Goal: Information Seeking & Learning: Learn about a topic

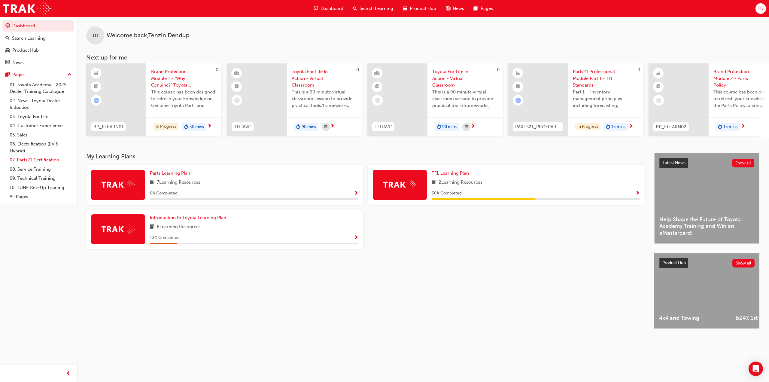
click at [41, 160] on link "07. Parts21 Certification" at bounding box center [40, 159] width 67 height 9
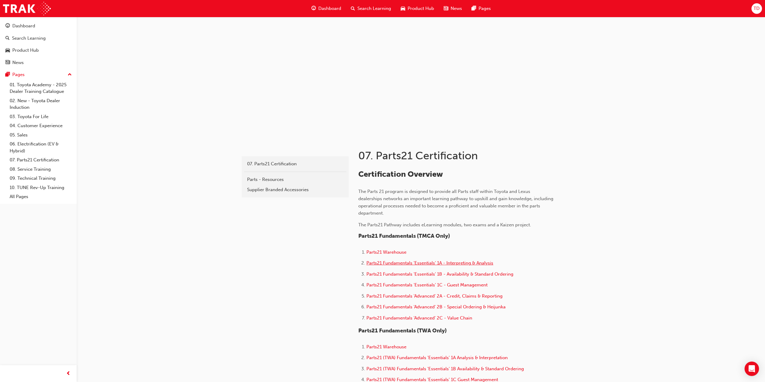
click at [413, 263] on span "Parts21 Fundamentals 'Essentials' 1A - Interpreting & Analysis" at bounding box center [429, 262] width 127 height 5
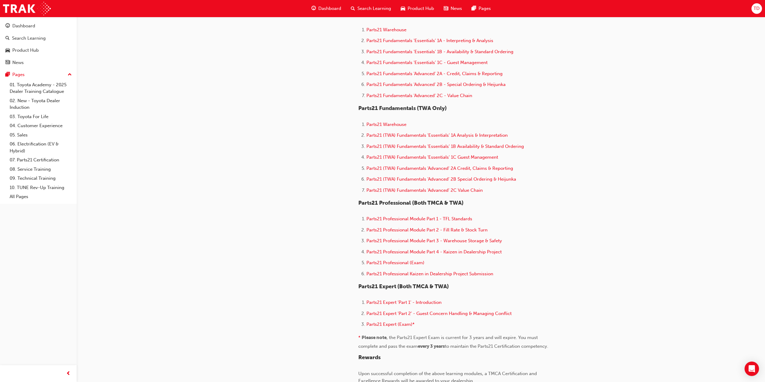
scroll to position [250, 0]
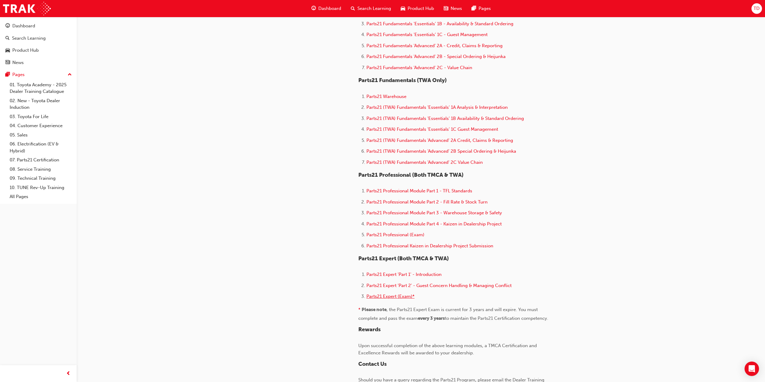
click at [392, 298] on span "Parts21 Expert (Exam)*" at bounding box center [390, 296] width 48 height 5
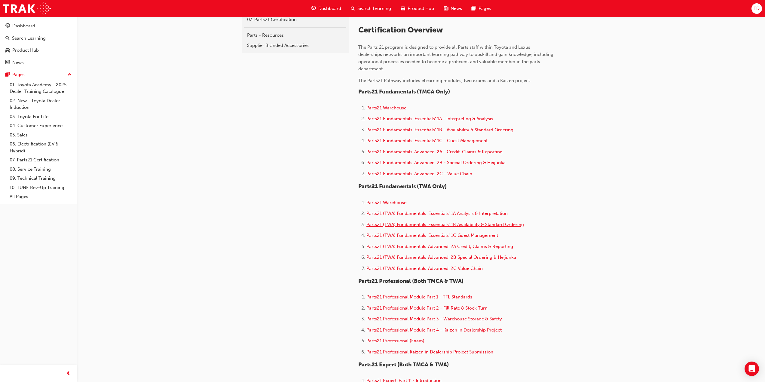
scroll to position [200, 0]
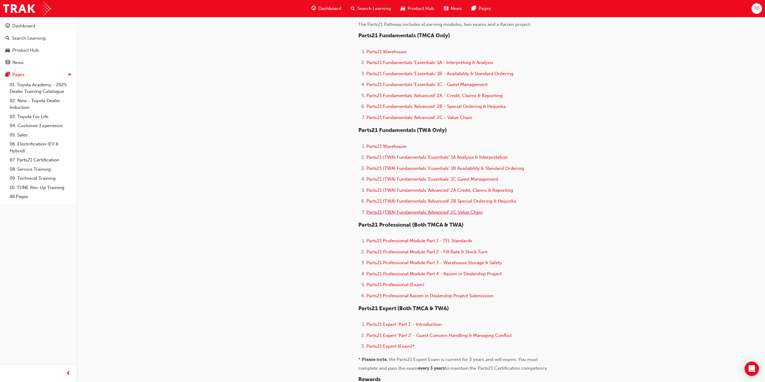
click at [420, 213] on span "Parts21 (TWA) Fundamentals 'Advanced' 2C Value Chain" at bounding box center [424, 211] width 116 height 5
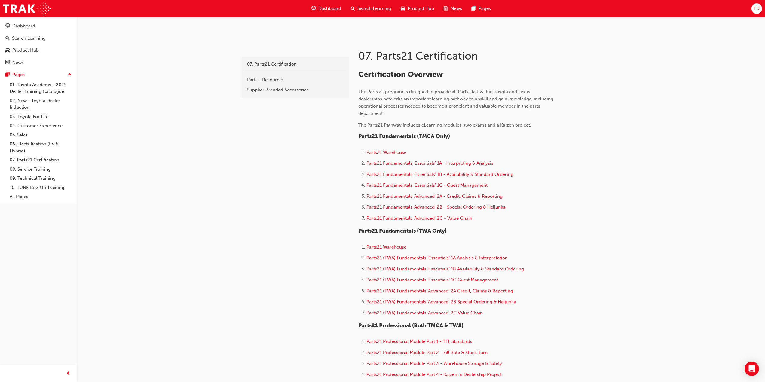
scroll to position [100, 0]
click at [428, 342] on span "Parts21 Professional Module Part 1 - TFL Standards" at bounding box center [419, 340] width 106 height 5
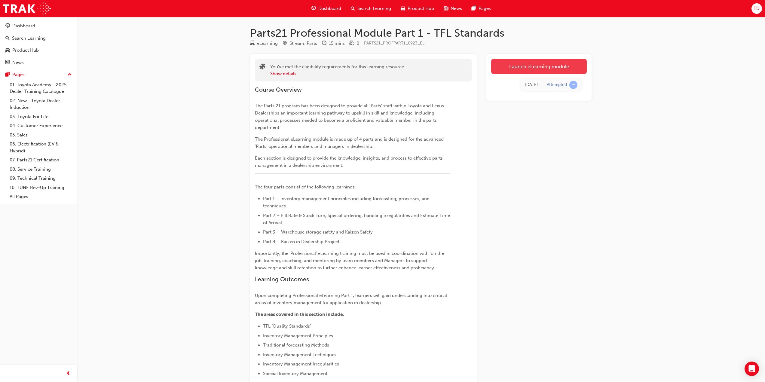
click at [532, 62] on link "Launch eLearning module" at bounding box center [539, 66] width 96 height 15
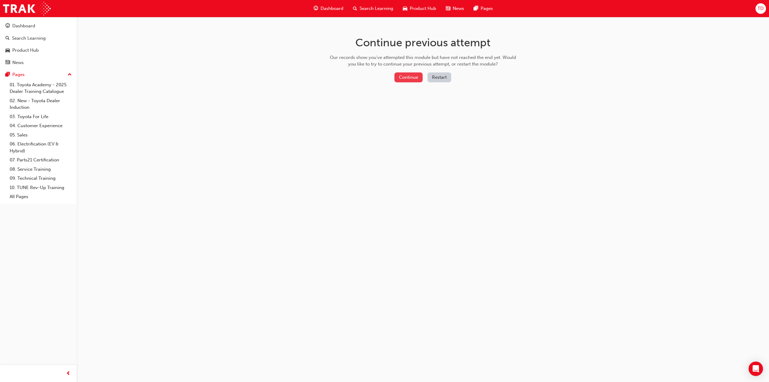
click at [403, 75] on button "Continue" at bounding box center [409, 77] width 28 height 10
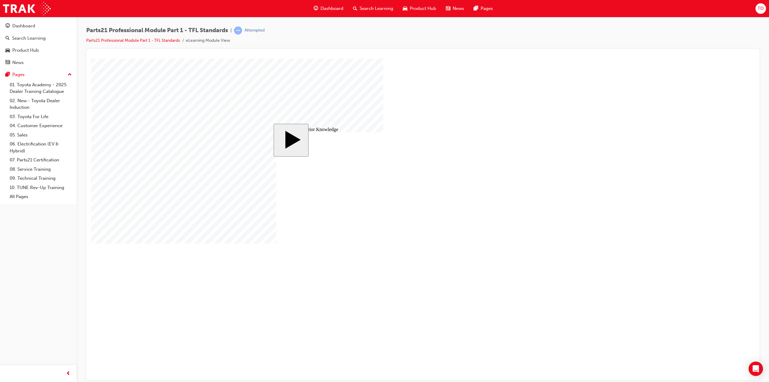
drag, startPoint x: 420, startPoint y: 224, endPoint x: 418, endPoint y: 203, distance: 20.9
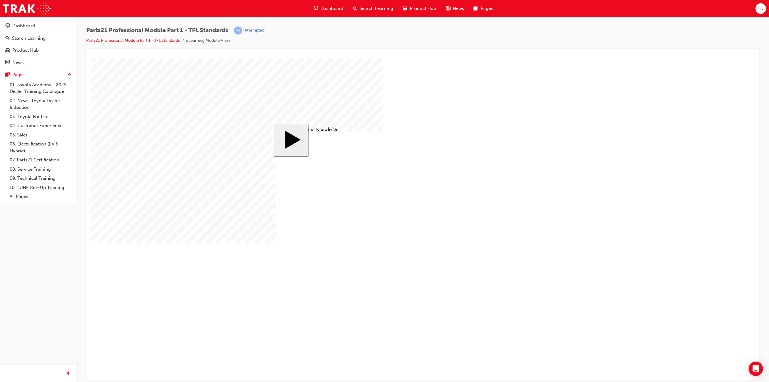
drag, startPoint x: 366, startPoint y: 201, endPoint x: 383, endPoint y: 197, distance: 16.8
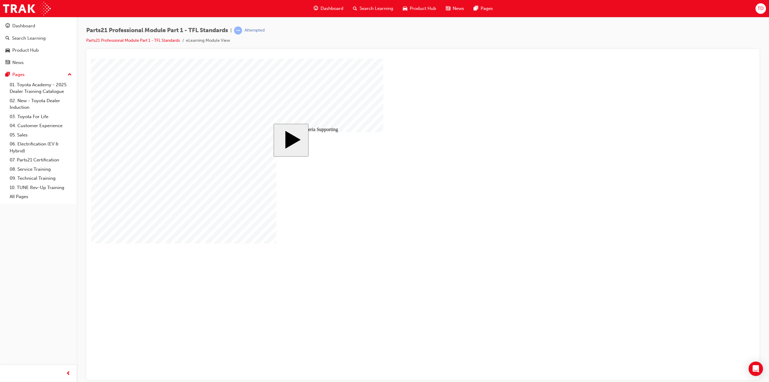
click at [91, 58] on image at bounding box center [91, 58] width 0 height 0
drag, startPoint x: 505, startPoint y: 184, endPoint x: 502, endPoint y: 186, distance: 3.8
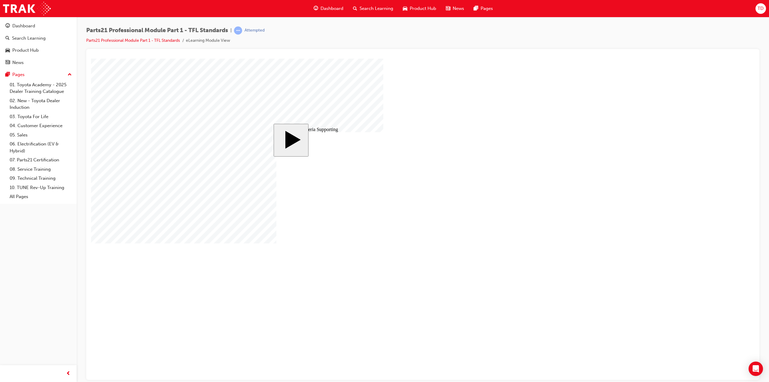
type input "6"
drag, startPoint x: 509, startPoint y: 268, endPoint x: 555, endPoint y: 268, distance: 46.0
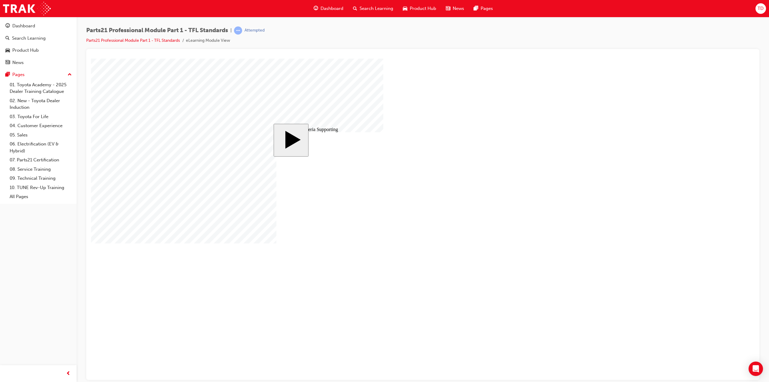
checkbox input "true"
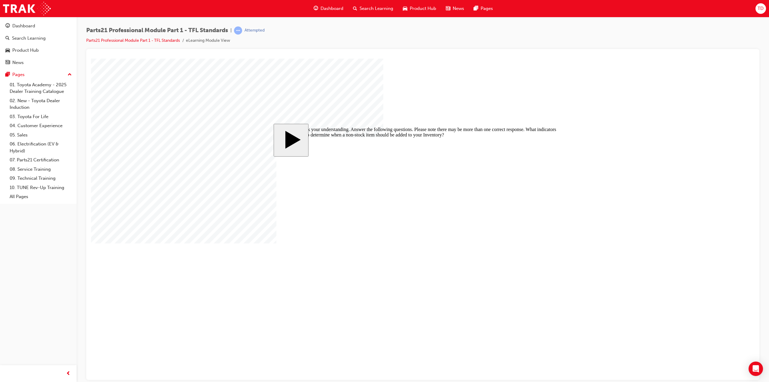
checkbox input "true"
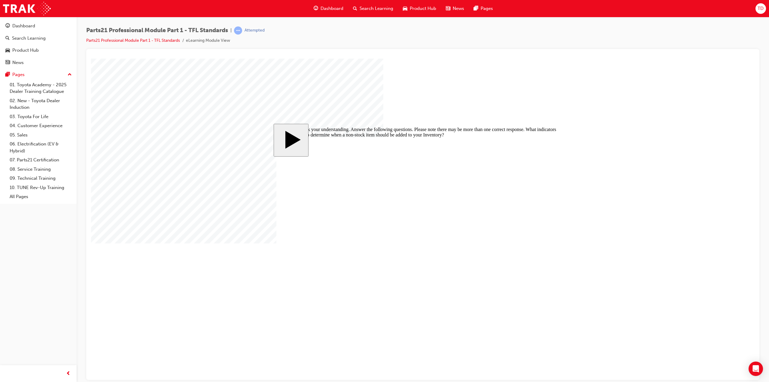
checkbox input "true"
drag, startPoint x: 292, startPoint y: 237, endPoint x: 295, endPoint y: 237, distance: 3.1
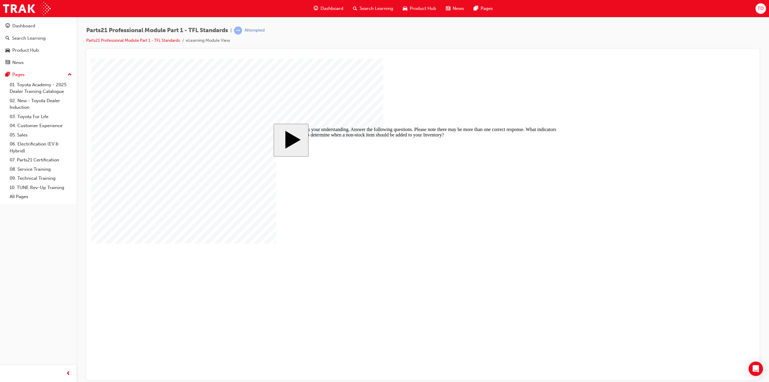
checkbox input "true"
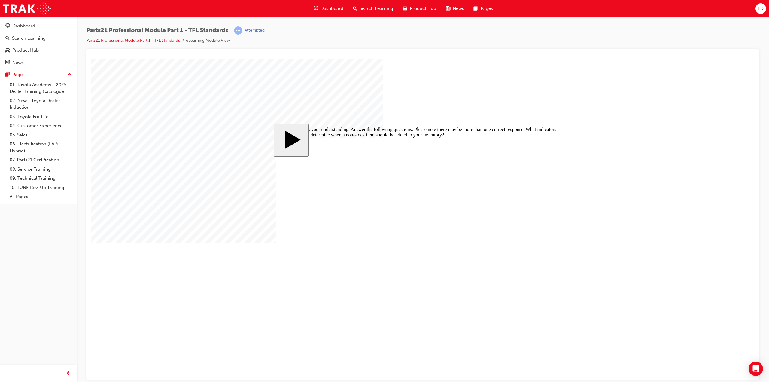
drag, startPoint x: 389, startPoint y: 169, endPoint x: 548, endPoint y: 272, distance: 189.6
click at [548, 272] on body "slide: Let’s check your understanding. Answer the following questions. Please n…" at bounding box center [423, 218] width 664 height 321
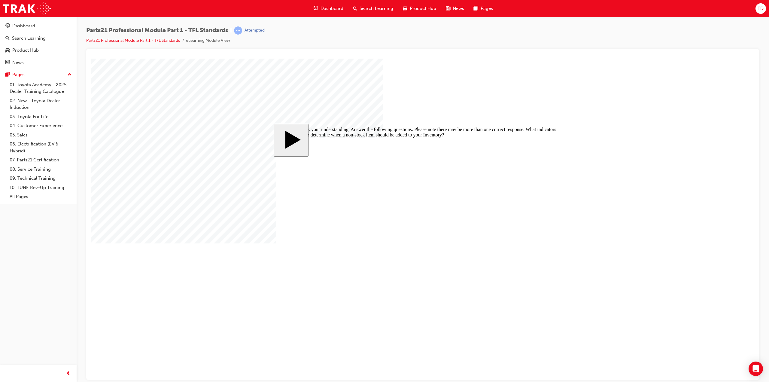
checkbox input "false"
checkbox input "true"
drag, startPoint x: 294, startPoint y: 249, endPoint x: 293, endPoint y: 261, distance: 12.3
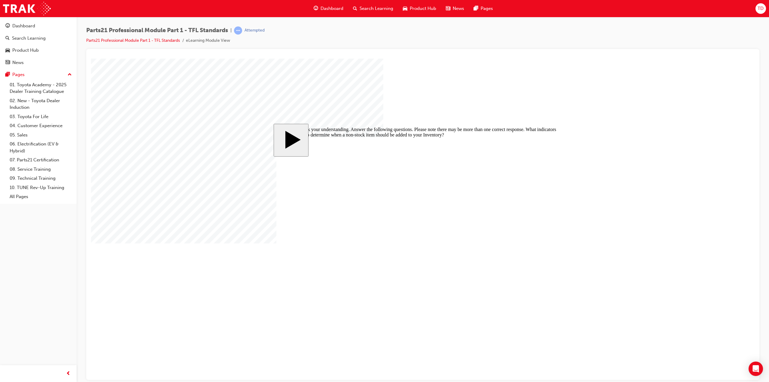
checkbox input "false"
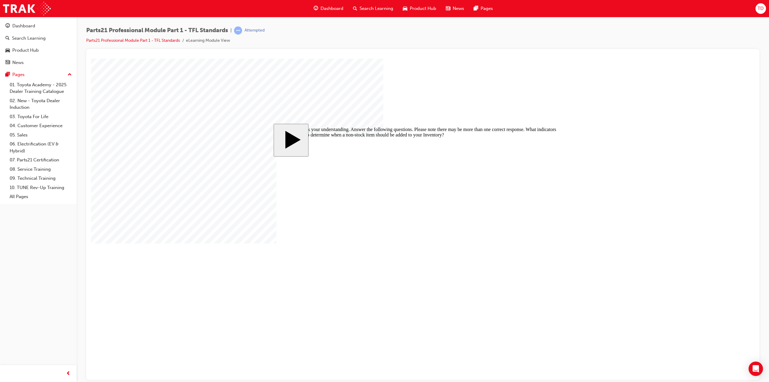
checkbox input "false"
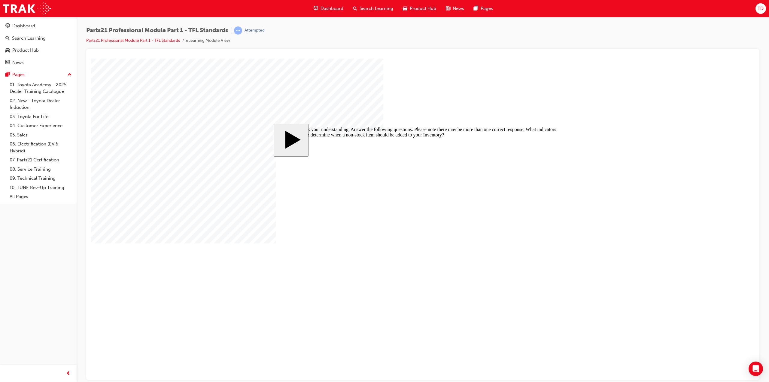
checkbox input "true"
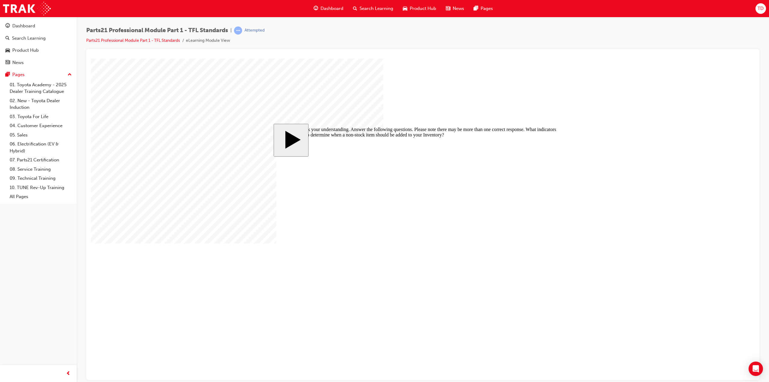
checkbox input "false"
checkbox input "true"
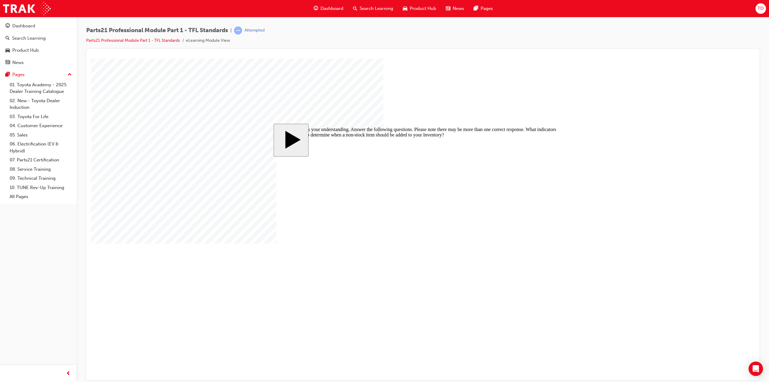
checkbox input "true"
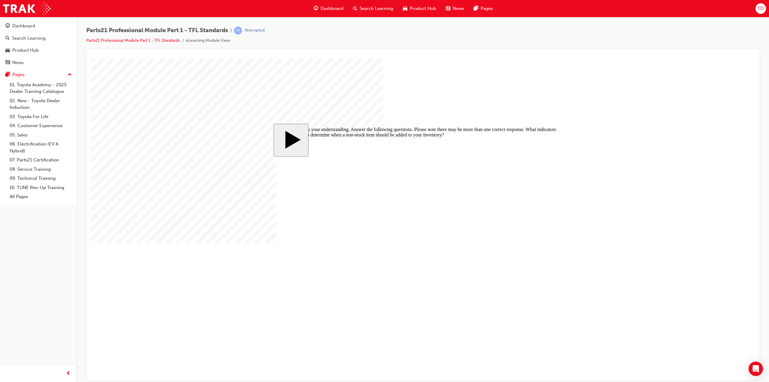
drag, startPoint x: 281, startPoint y: 187, endPoint x: 381, endPoint y: 197, distance: 100.8
drag, startPoint x: 287, startPoint y: 188, endPoint x: 434, endPoint y: 199, distance: 147.3
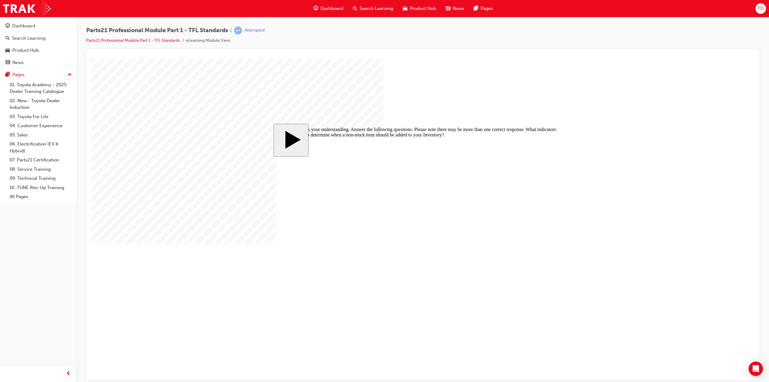
checkbox input "true"
checkbox input "false"
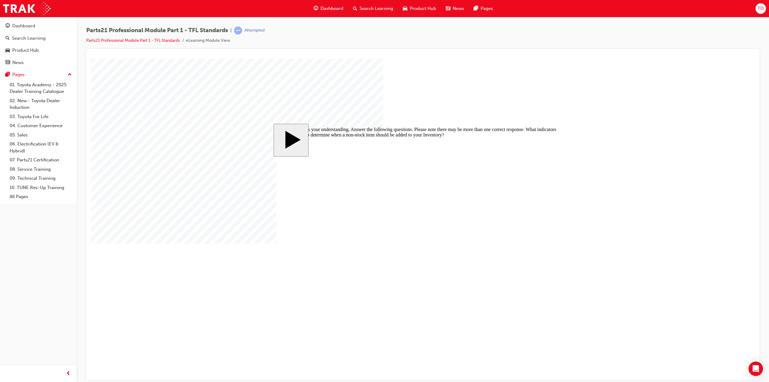
checkbox input "true"
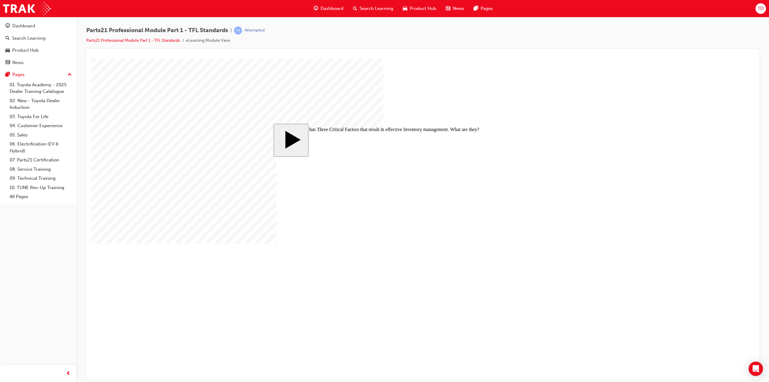
click at [200, 227] on body "slide: What are some of the things that need to be considered when ordering sto…" at bounding box center [423, 218] width 664 height 321
drag, startPoint x: 361, startPoint y: 210, endPoint x: 392, endPoint y: 214, distance: 30.9
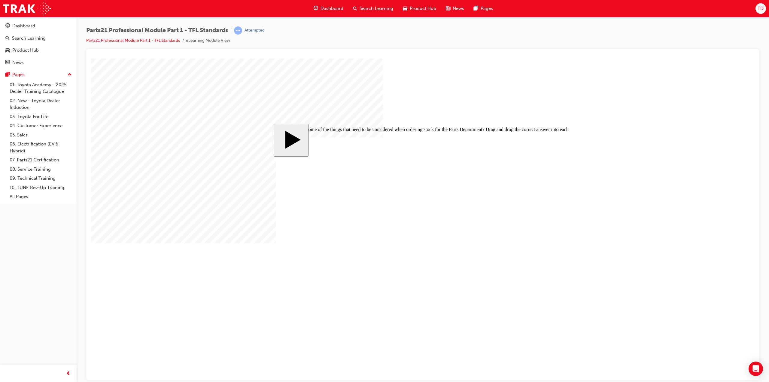
drag, startPoint x: 441, startPoint y: 225, endPoint x: 434, endPoint y: 226, distance: 7.8
drag, startPoint x: 438, startPoint y: 208, endPoint x: 431, endPoint y: 248, distance: 40.4
drag, startPoint x: 444, startPoint y: 207, endPoint x: 435, endPoint y: 207, distance: 8.4
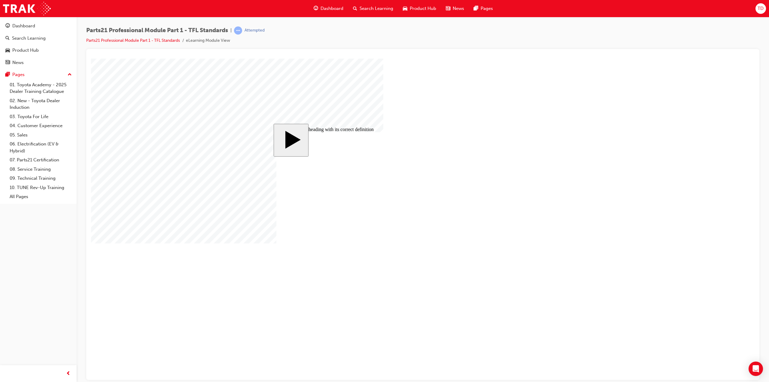
drag, startPoint x: 447, startPoint y: 208, endPoint x: 441, endPoint y: 190, distance: 18.9
drag, startPoint x: 450, startPoint y: 230, endPoint x: 441, endPoint y: 210, distance: 21.8
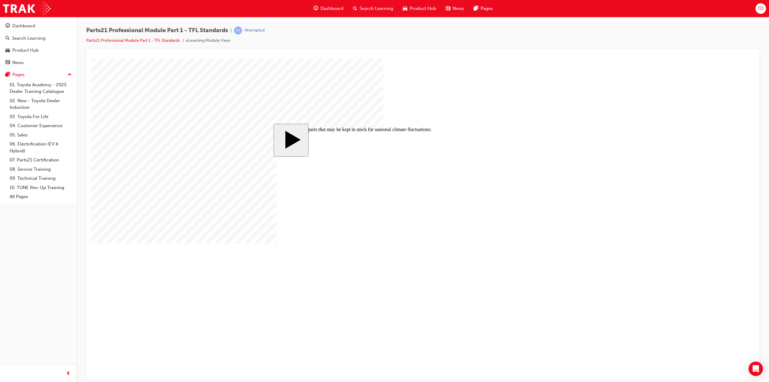
checkbox input "true"
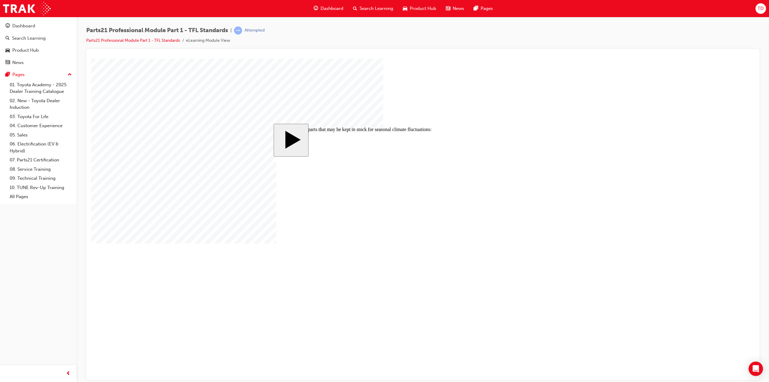
checkbox input "false"
checkbox input "true"
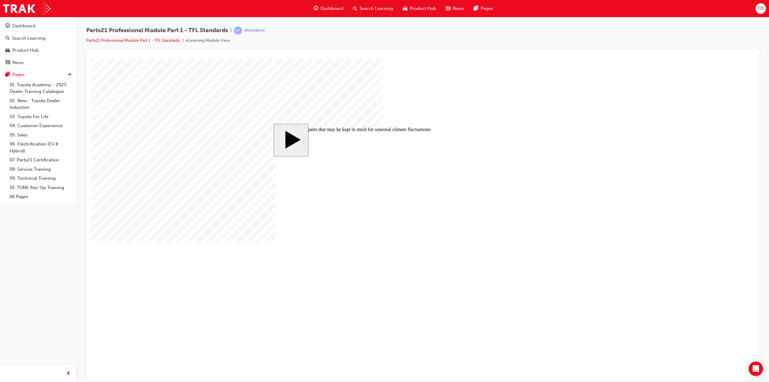
drag, startPoint x: 547, startPoint y: 296, endPoint x: 542, endPoint y: 290, distance: 8.5
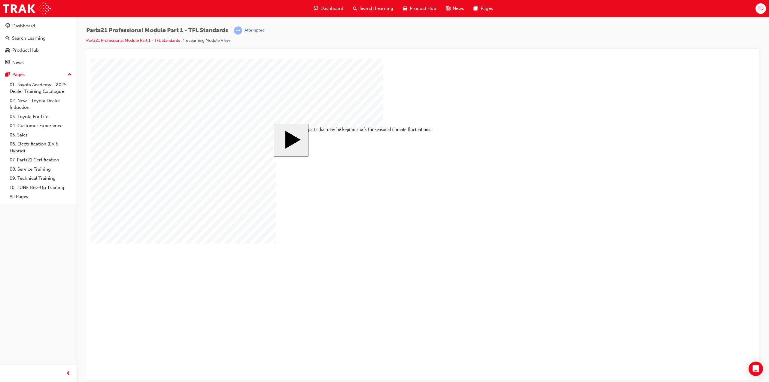
checkbox input "true"
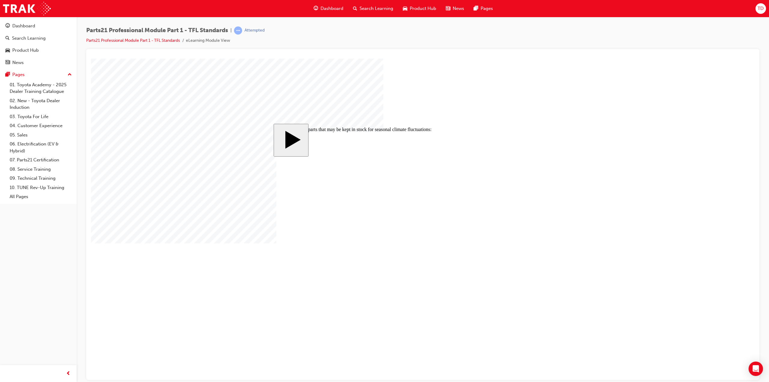
checkbox input "false"
checkbox input "true"
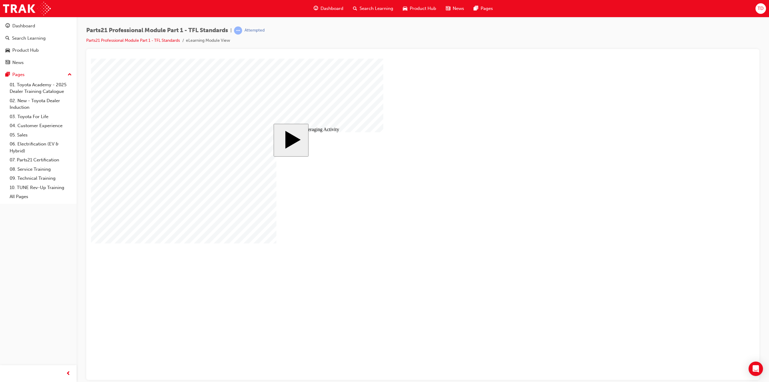
type input "3"
type input "30"
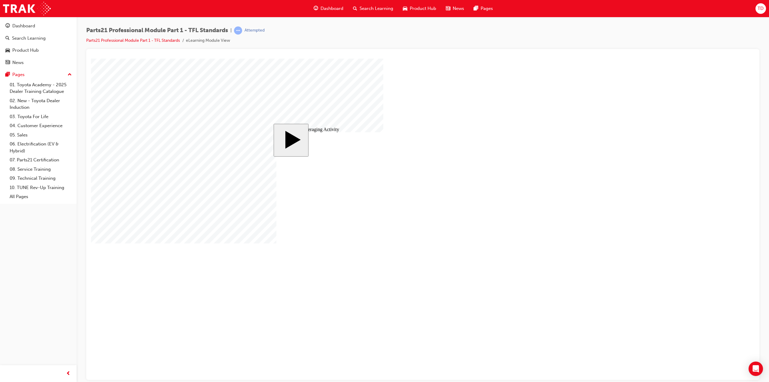
type input "3"
type input "30"
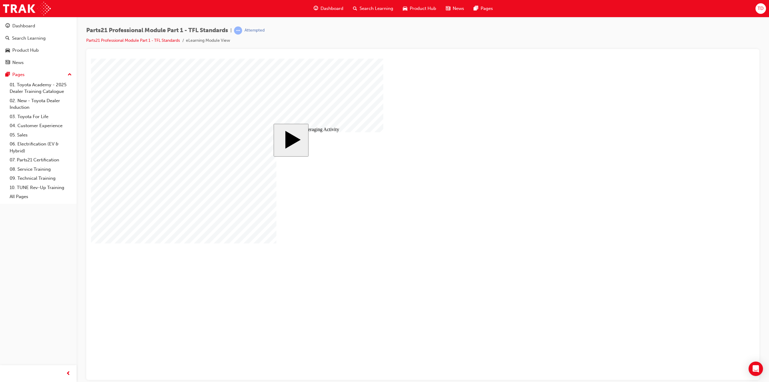
type input "30"
type input "6"
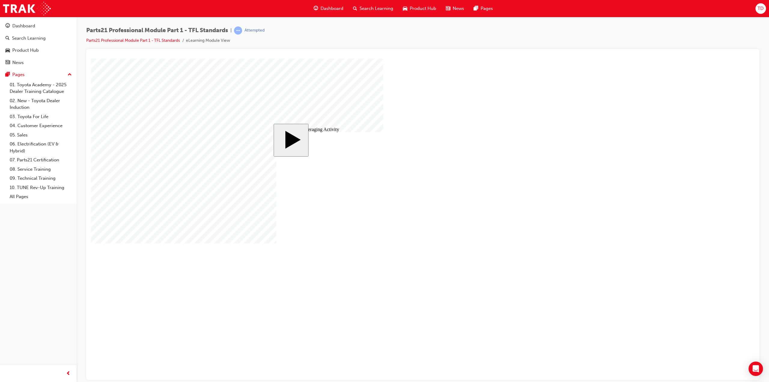
type input "30"
type input "6"
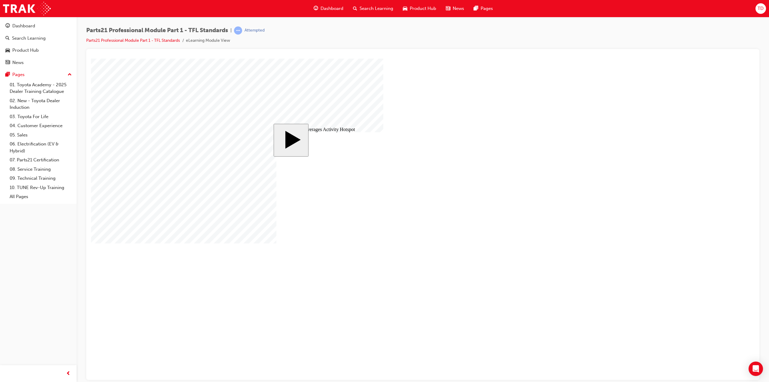
drag, startPoint x: 443, startPoint y: 217, endPoint x: 459, endPoint y: 227, distance: 18.9
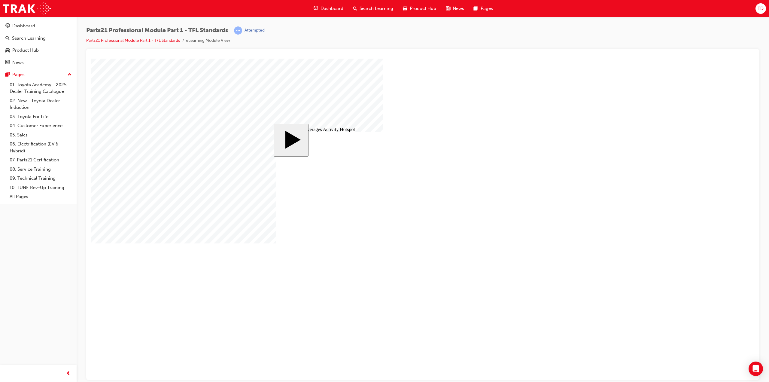
drag, startPoint x: 316, startPoint y: 218, endPoint x: 338, endPoint y: 235, distance: 27.6
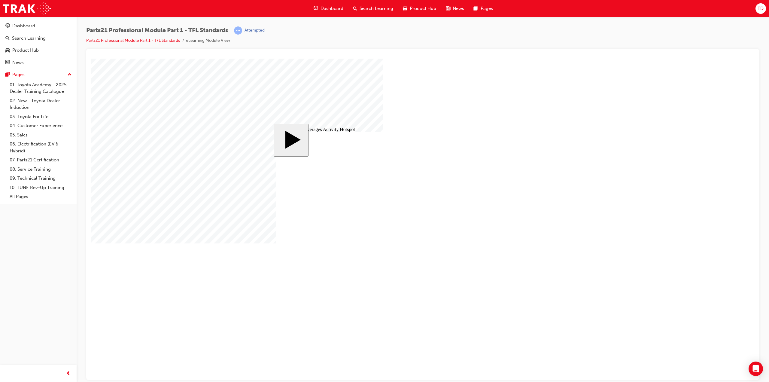
drag, startPoint x: 335, startPoint y: 223, endPoint x: 322, endPoint y: 213, distance: 16.8
drag, startPoint x: 361, startPoint y: 208, endPoint x: 384, endPoint y: 208, distance: 22.8
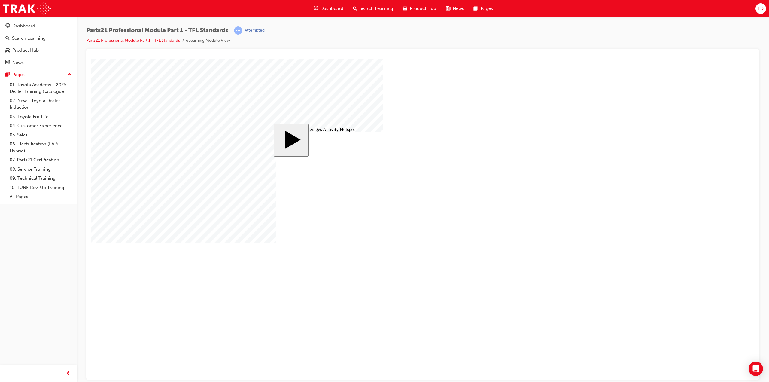
drag, startPoint x: 386, startPoint y: 207, endPoint x: 403, endPoint y: 208, distance: 17.2
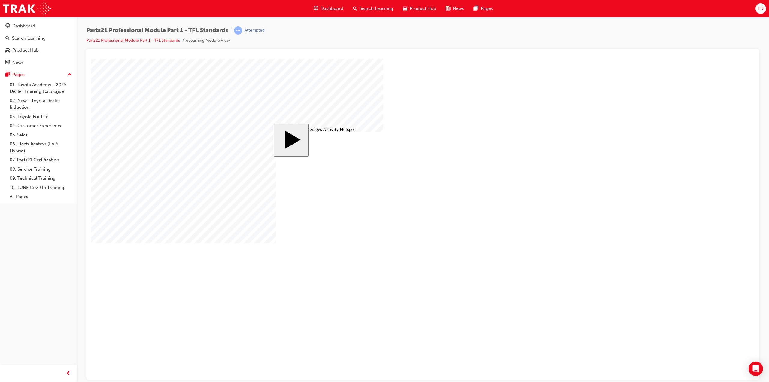
drag, startPoint x: 438, startPoint y: 223, endPoint x: 421, endPoint y: 219, distance: 17.6
drag, startPoint x: 419, startPoint y: 220, endPoint x: 403, endPoint y: 222, distance: 16.1
drag, startPoint x: 402, startPoint y: 222, endPoint x: 386, endPoint y: 221, distance: 16.3
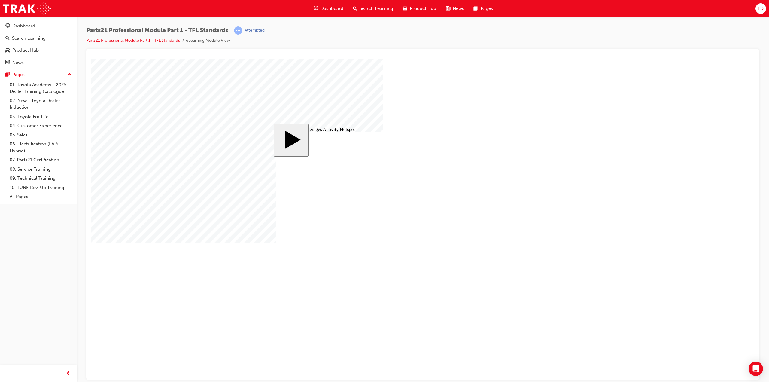
drag, startPoint x: 386, startPoint y: 221, endPoint x: 371, endPoint y: 219, distance: 15.4
drag, startPoint x: 366, startPoint y: 218, endPoint x: 363, endPoint y: 233, distance: 14.4
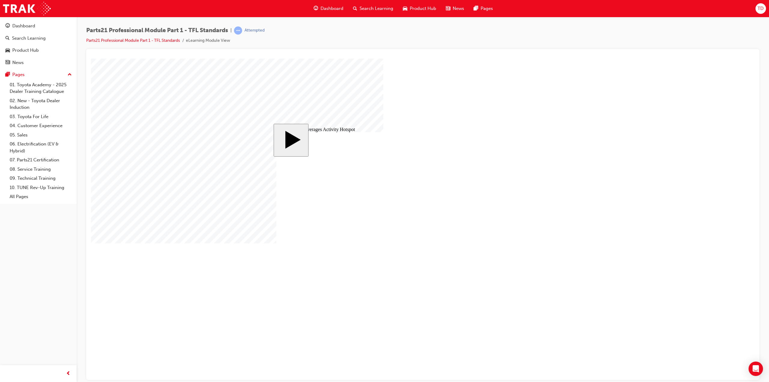
drag, startPoint x: 363, startPoint y: 234, endPoint x: 383, endPoint y: 232, distance: 19.9
drag, startPoint x: 383, startPoint y: 232, endPoint x: 399, endPoint y: 232, distance: 15.6
drag, startPoint x: 399, startPoint y: 232, endPoint x: 414, endPoint y: 231, distance: 15.6
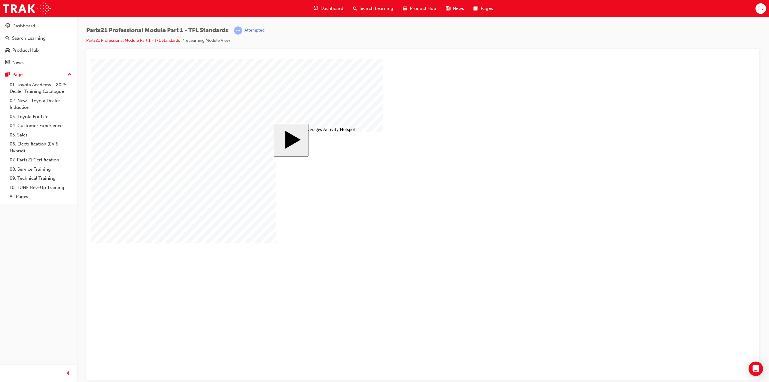
drag, startPoint x: 422, startPoint y: 231, endPoint x: 431, endPoint y: 232, distance: 8.4
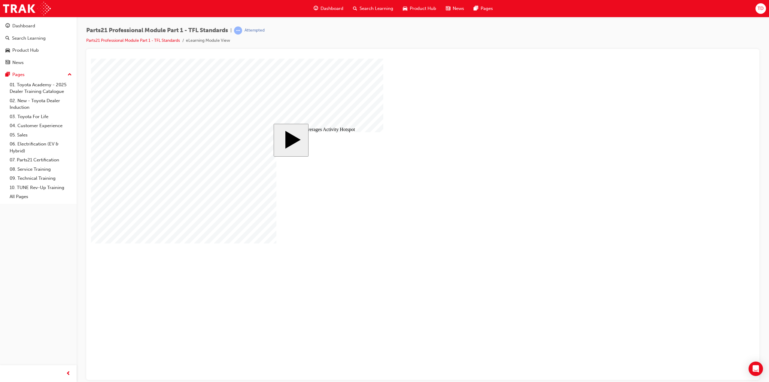
drag, startPoint x: 462, startPoint y: 248, endPoint x: 448, endPoint y: 245, distance: 14.6
drag, startPoint x: 444, startPoint y: 243, endPoint x: 424, endPoint y: 241, distance: 20.6
drag, startPoint x: 422, startPoint y: 241, endPoint x: 403, endPoint y: 246, distance: 19.7
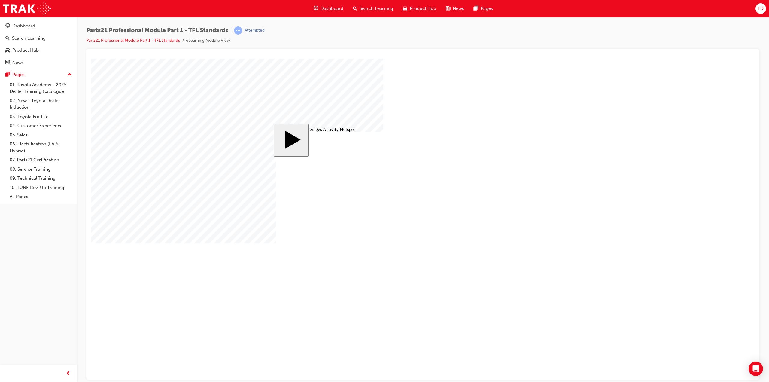
drag, startPoint x: 384, startPoint y: 243, endPoint x: 367, endPoint y: 241, distance: 17.3
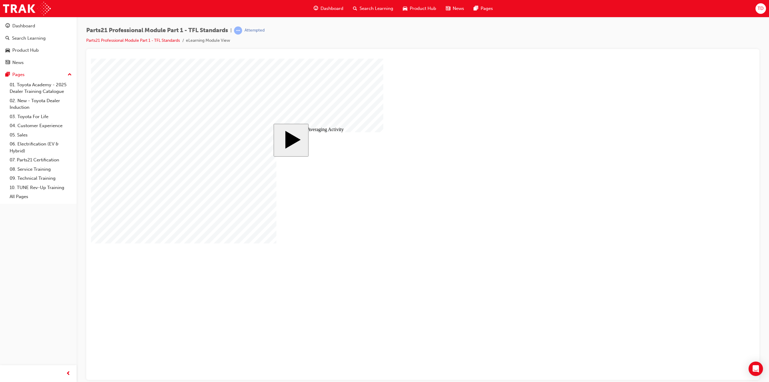
drag, startPoint x: 361, startPoint y: 246, endPoint x: 359, endPoint y: 243, distance: 3.2
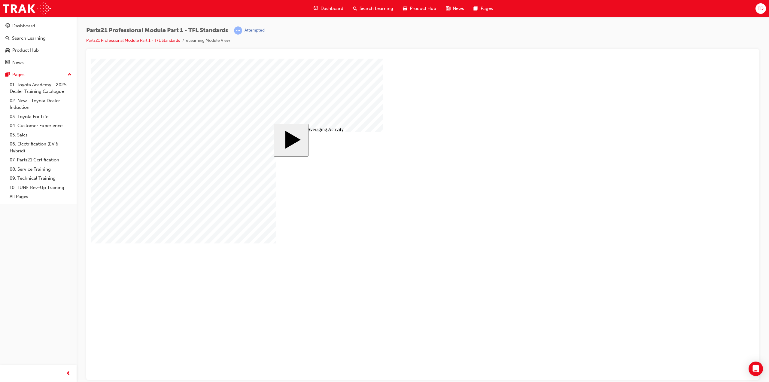
drag, startPoint x: 338, startPoint y: 243, endPoint x: 368, endPoint y: 222, distance: 36.1
drag, startPoint x: 391, startPoint y: 198, endPoint x: 430, endPoint y: 196, distance: 38.8
drag, startPoint x: 528, startPoint y: 199, endPoint x: 523, endPoint y: 202, distance: 6.3
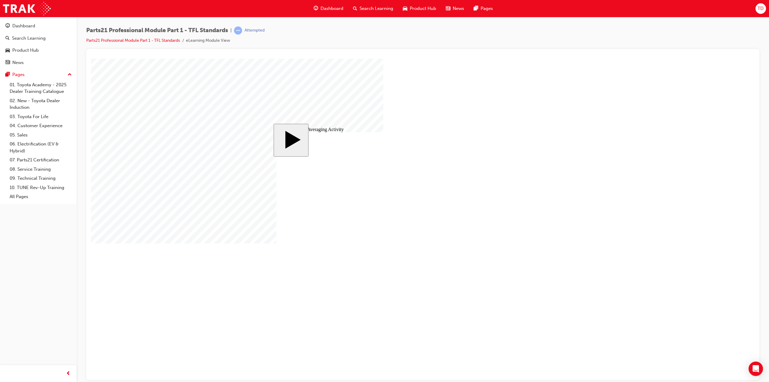
drag, startPoint x: 501, startPoint y: 208, endPoint x: 352, endPoint y: 245, distance: 153.4
drag, startPoint x: 361, startPoint y: 243, endPoint x: 513, endPoint y: 199, distance: 158.7
drag, startPoint x: 525, startPoint y: 195, endPoint x: 358, endPoint y: 243, distance: 174.1
drag, startPoint x: 510, startPoint y: 212, endPoint x: 450, endPoint y: 242, distance: 67.2
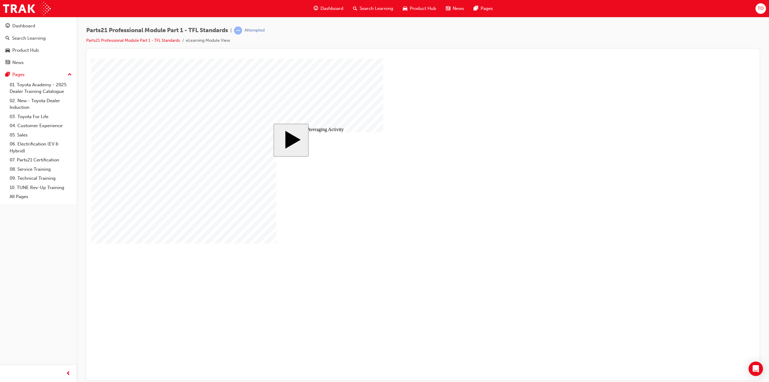
drag, startPoint x: 527, startPoint y: 206, endPoint x: 451, endPoint y: 243, distance: 84.1
drag, startPoint x: 525, startPoint y: 219, endPoint x: 540, endPoint y: 244, distance: 29.3
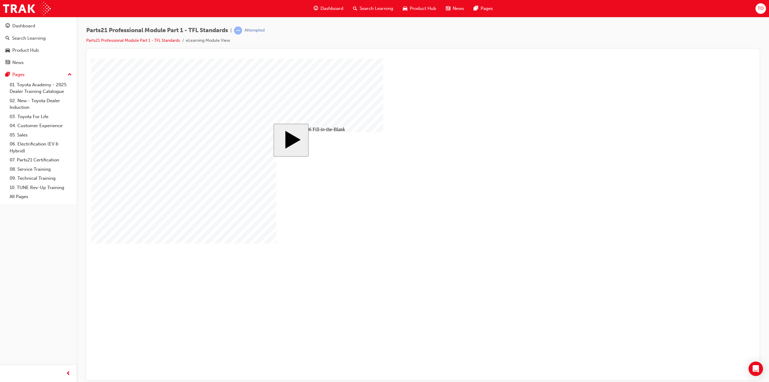
type input "8"
type input "83"
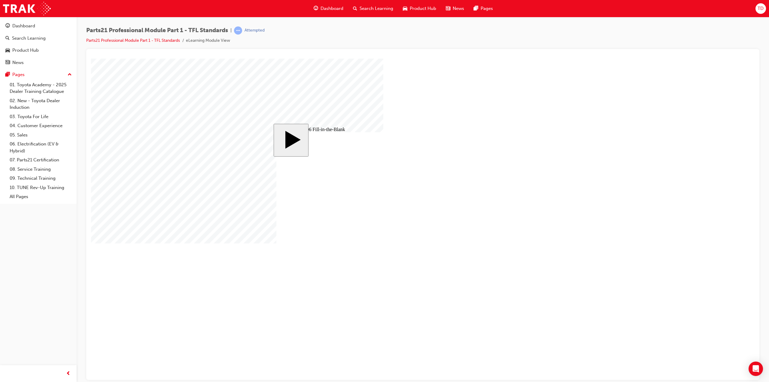
type input "8"
type input "83"
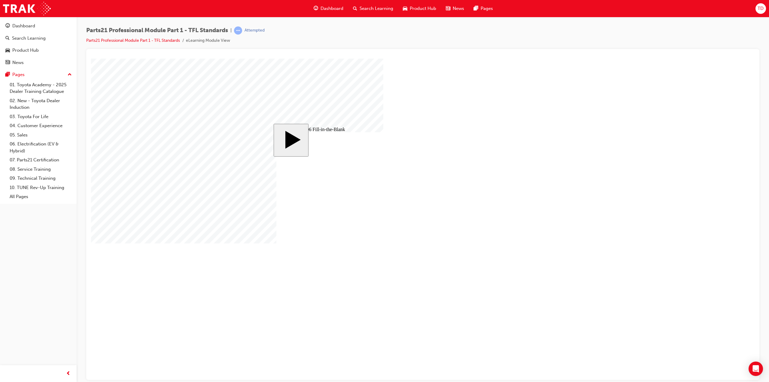
type input "83"
type input "6"
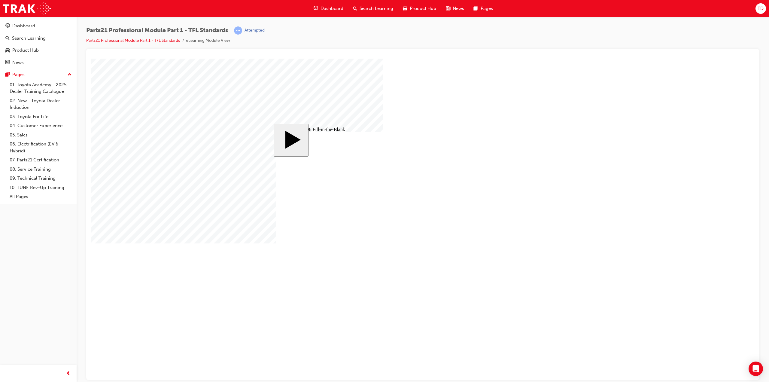
type input "1"
type input "14"
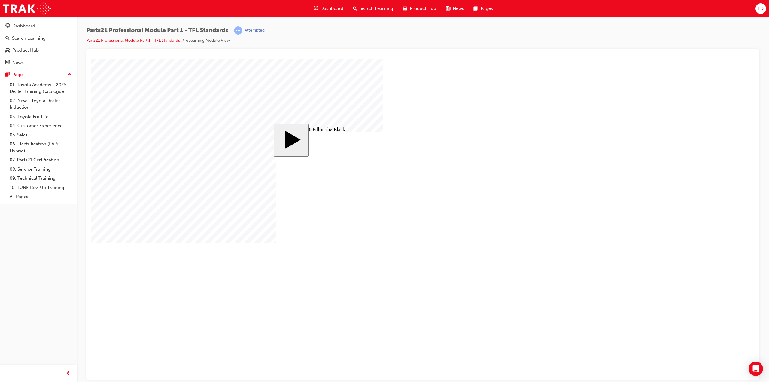
type input "14"
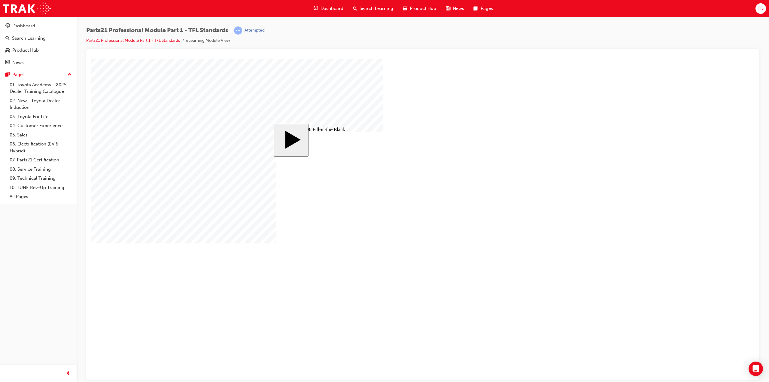
drag, startPoint x: 521, startPoint y: 246, endPoint x: 483, endPoint y: 234, distance: 40.1
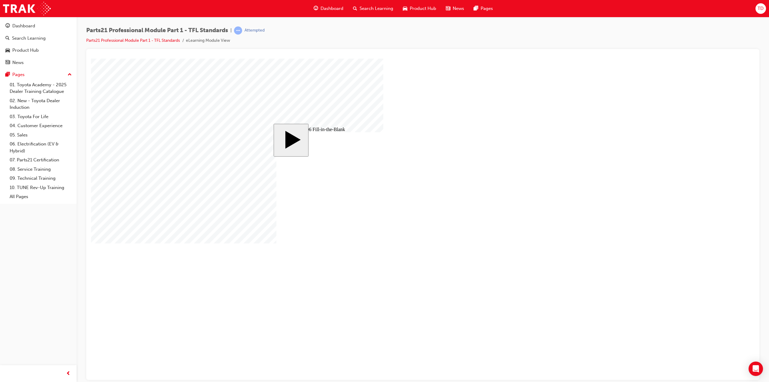
drag, startPoint x: 470, startPoint y: 227, endPoint x: 457, endPoint y: 223, distance: 13.5
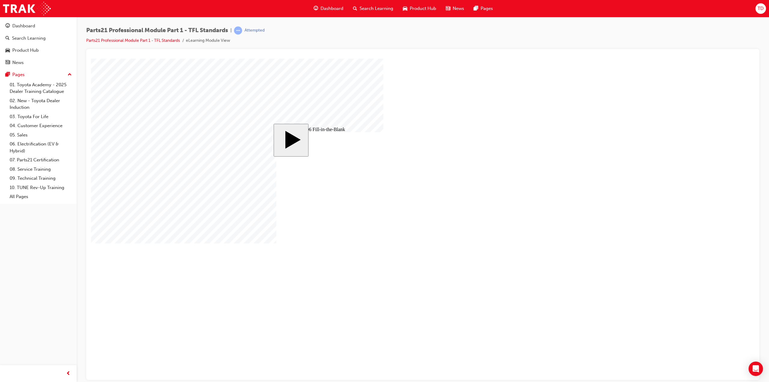
drag, startPoint x: 547, startPoint y: 298, endPoint x: 517, endPoint y: 291, distance: 31.1
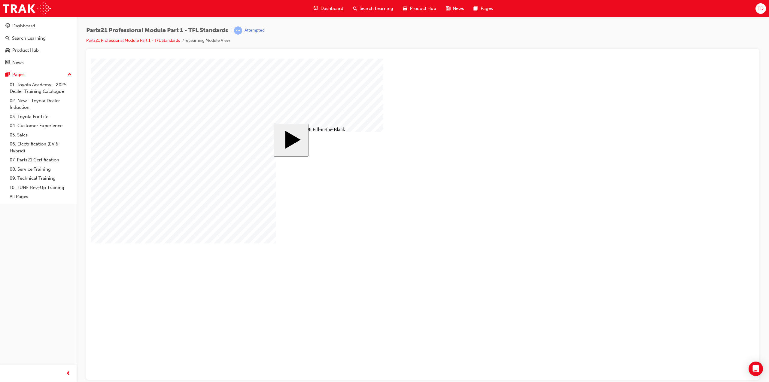
drag, startPoint x: 552, startPoint y: 300, endPoint x: 394, endPoint y: 277, distance: 160.4
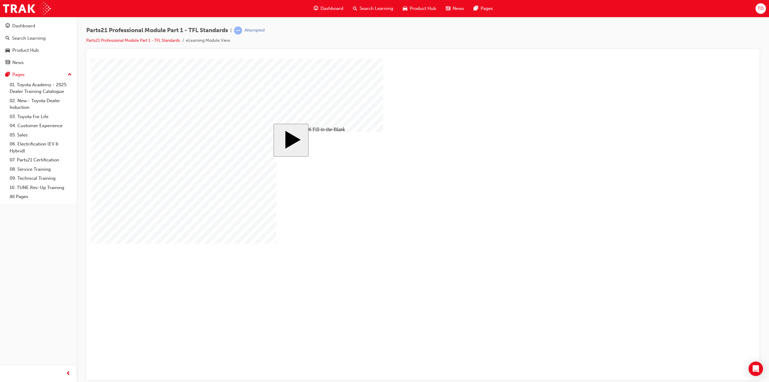
click at [273, 94] on body "slide: Question 06 Fill-in-the-Blank MENU Rectangle 6 HELP Rectangle 6 EXIT Rec…" at bounding box center [423, 218] width 664 height 321
drag, startPoint x: 545, startPoint y: 298, endPoint x: 524, endPoint y: 295, distance: 21.5
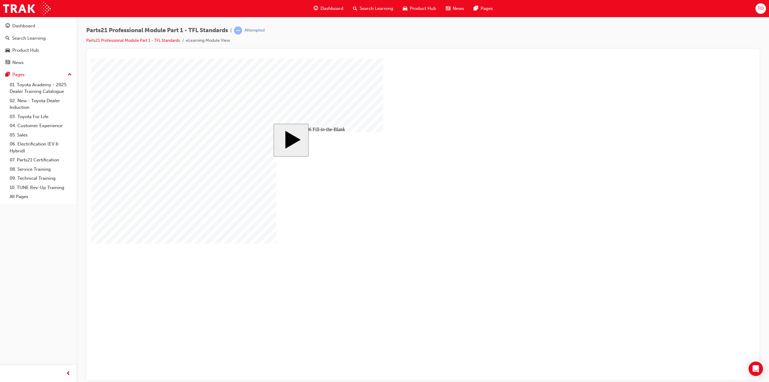
drag, startPoint x: 435, startPoint y: 246, endPoint x: 439, endPoint y: 247, distance: 4.3
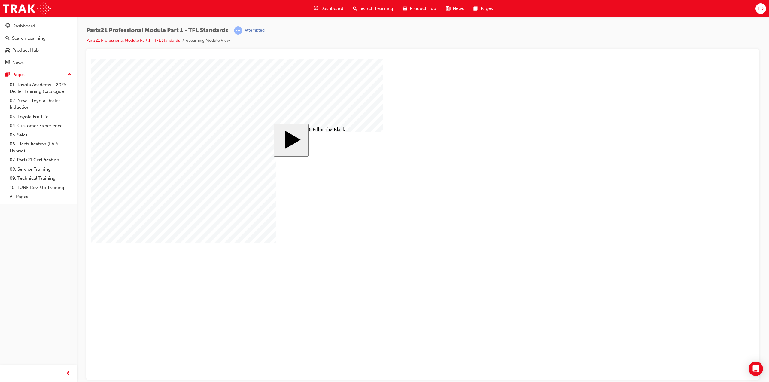
type input "8"
type input "83"
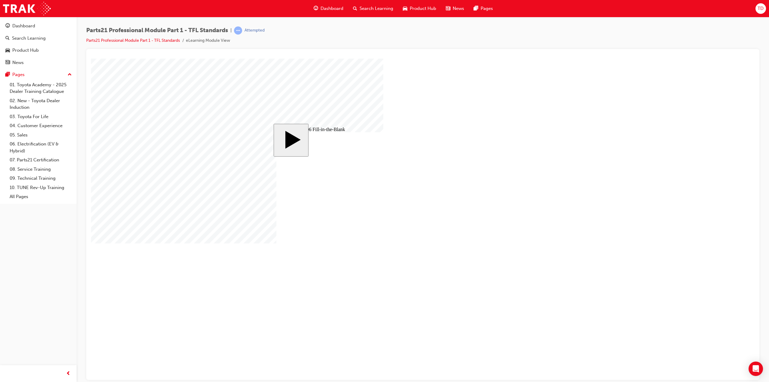
type input "8"
type input "83"
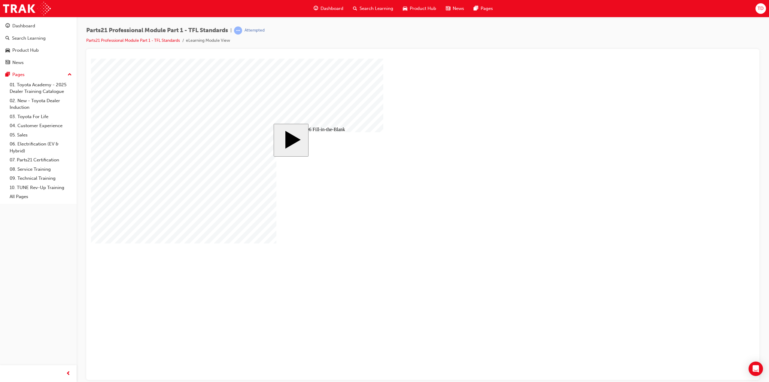
type input "6"
type input "1"
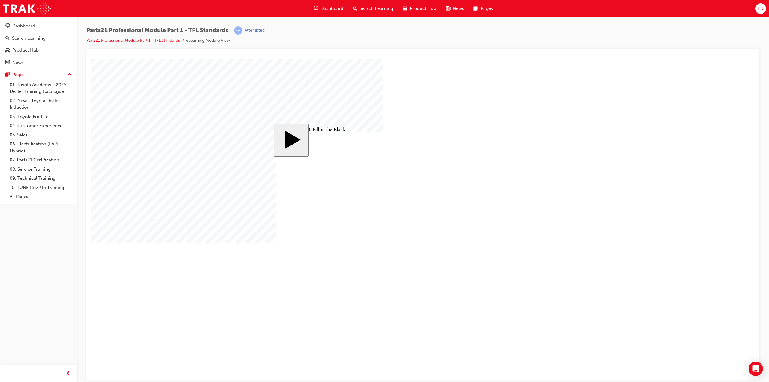
type input "13"
type input "13."
type input "13.8"
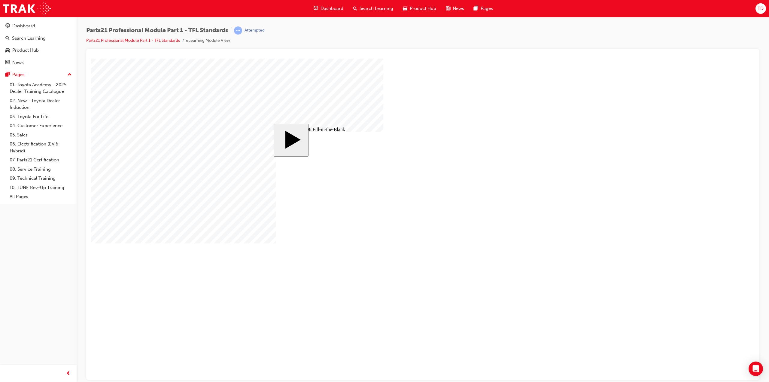
type input "13.8"
drag, startPoint x: 544, startPoint y: 298, endPoint x: 425, endPoint y: 269, distance: 122.6
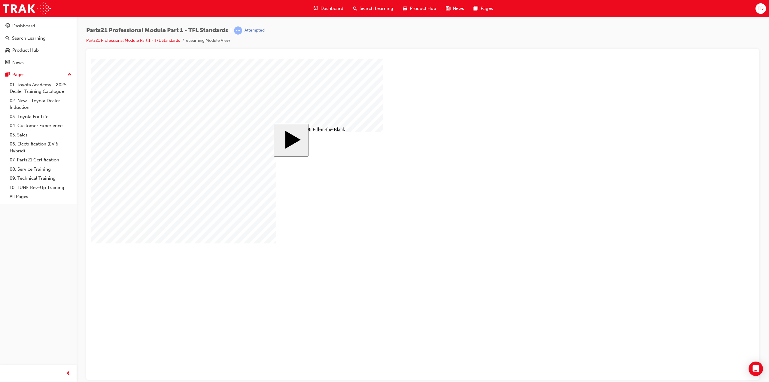
type input "13."
type input "13"
type input "1"
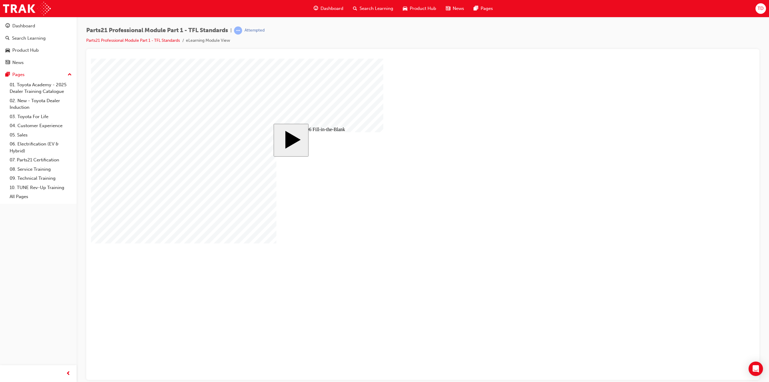
type input "1"
type input "14"
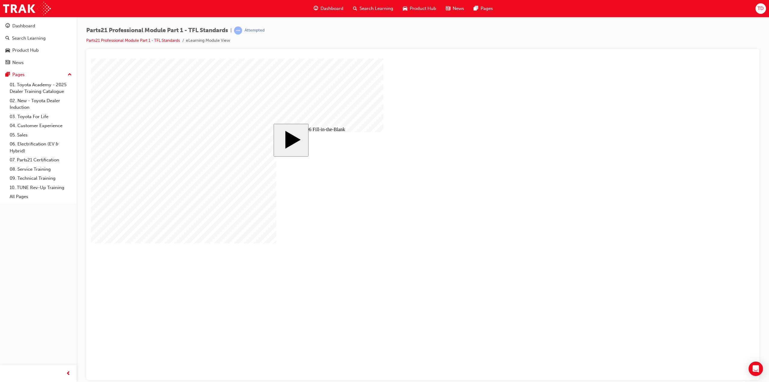
type input "14"
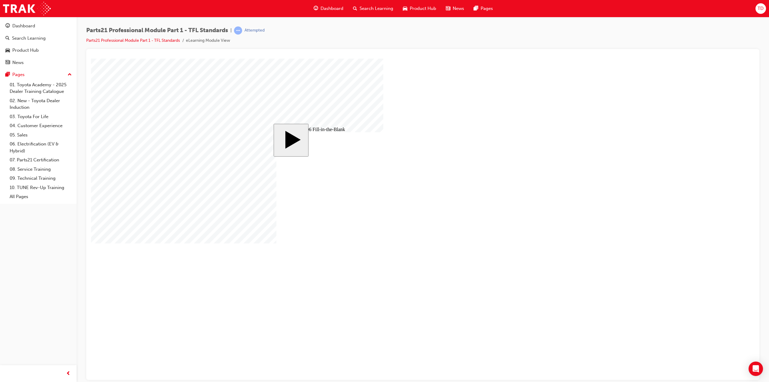
drag, startPoint x: 557, startPoint y: 300, endPoint x: 552, endPoint y: 297, distance: 5.7
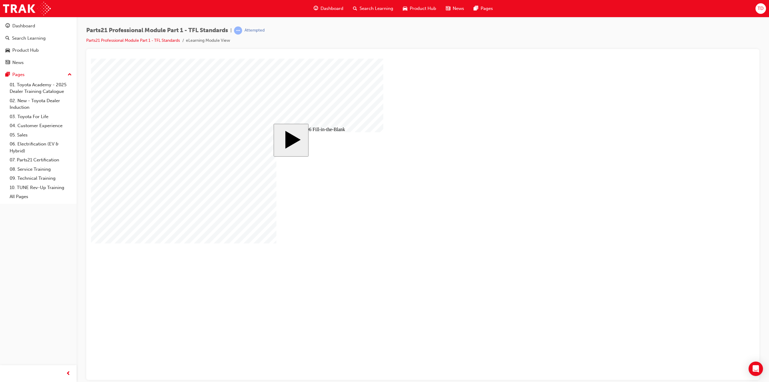
type input "83"
type input "6"
type input "14"
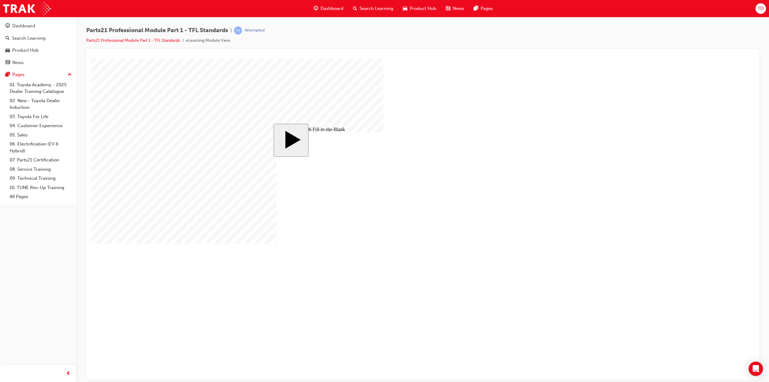
type input "83"
type input "6"
type input "14"
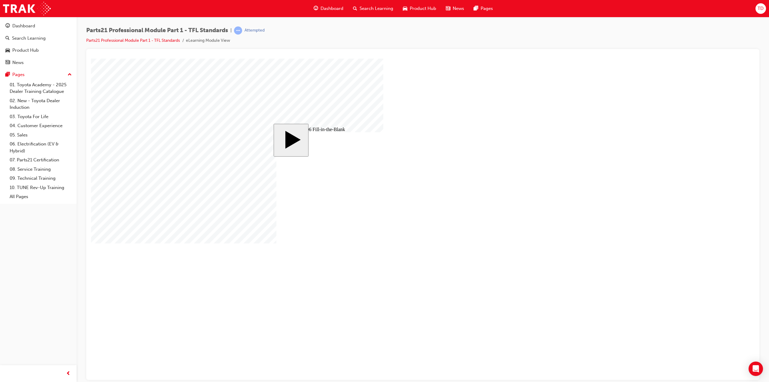
drag, startPoint x: 460, startPoint y: 219, endPoint x: 463, endPoint y: 222, distance: 4.9
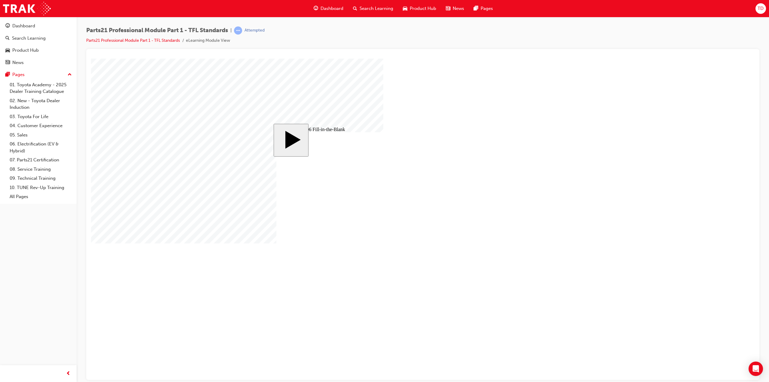
type input "9"
type input "1"
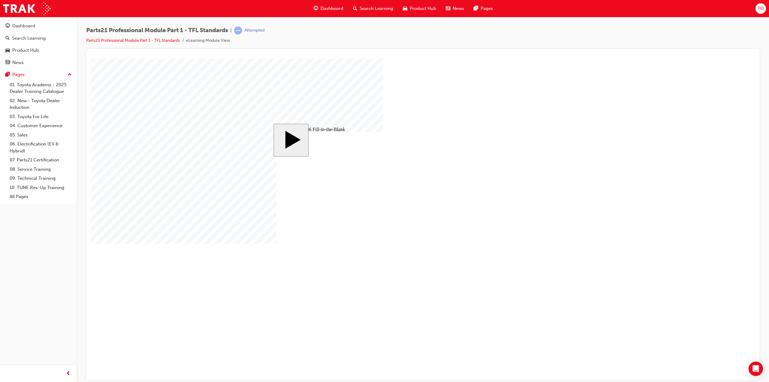
type input "17"
type input "1"
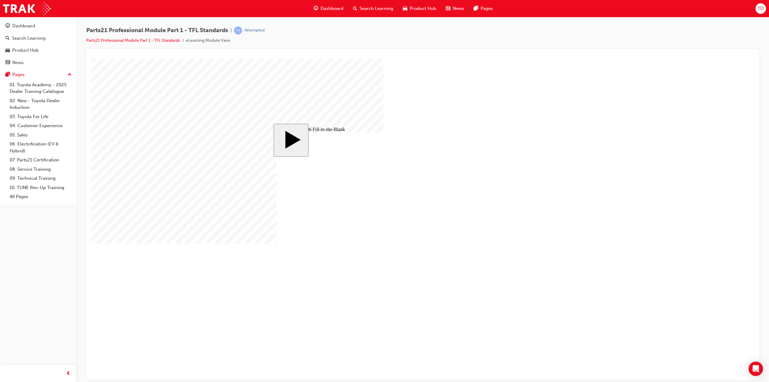
type input "18"
type input "1"
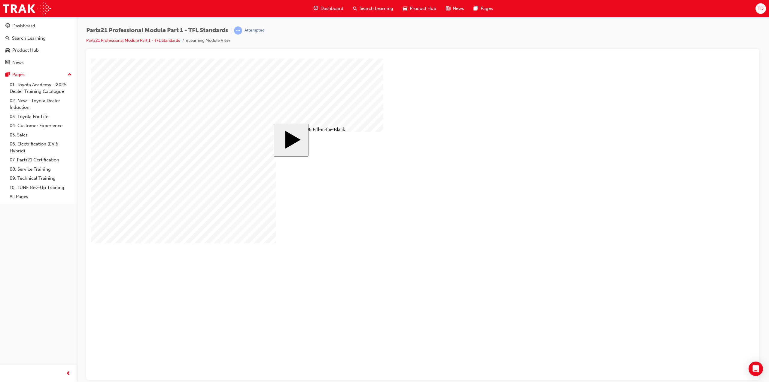
type input "14"
type input "1"
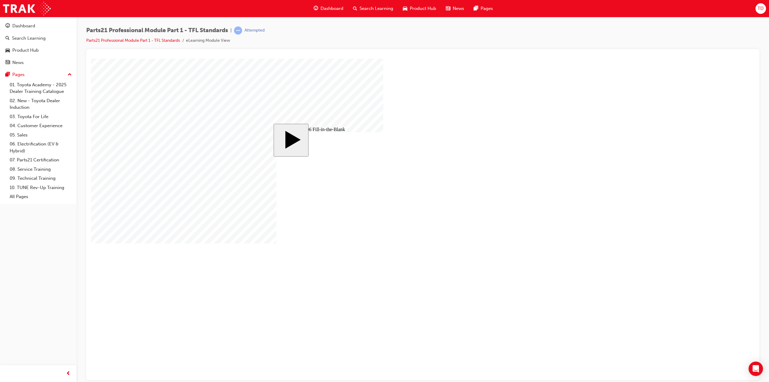
type input "12"
type input "1"
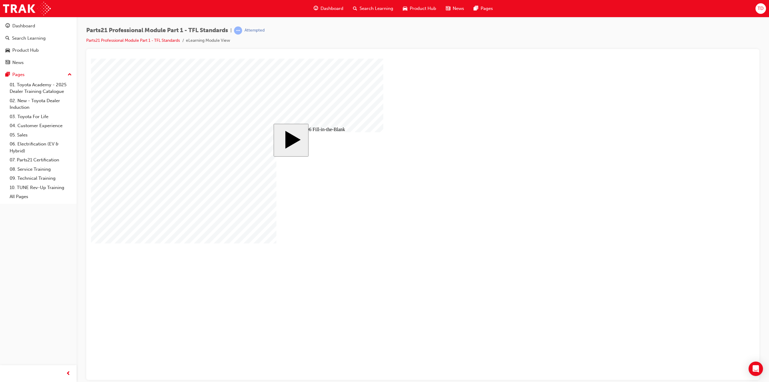
type input "13"
type input "9"
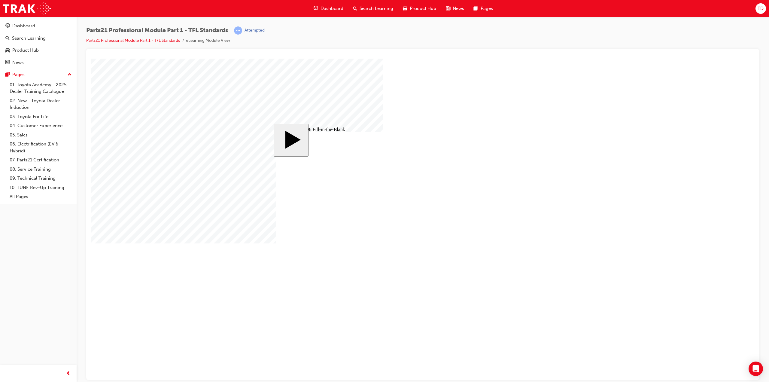
type input "17"
type input "18"
type input "14"
type input "12"
type input "13"
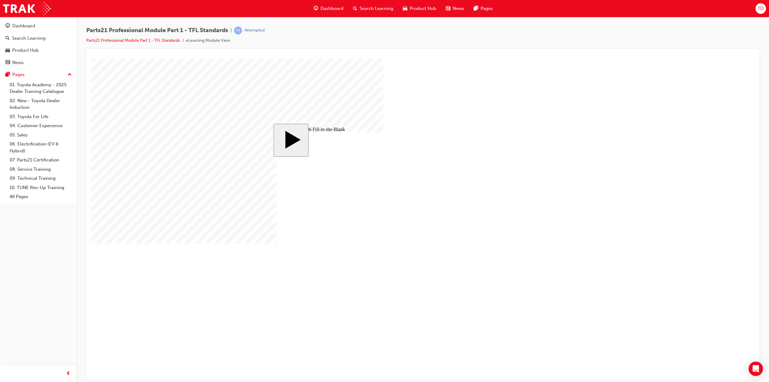
type input "83"
type input "6"
type input "14"
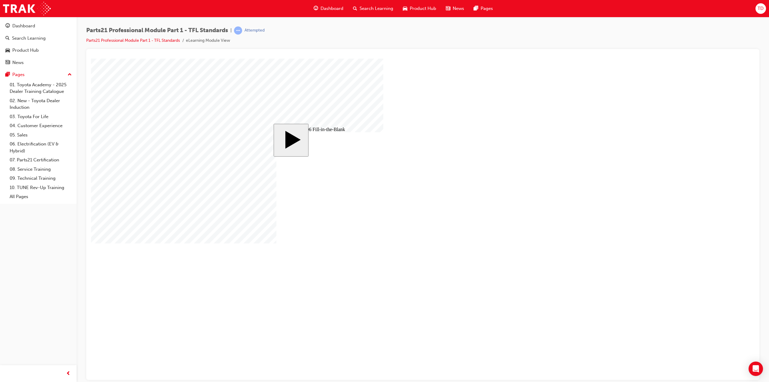
type input "9"
type input "17"
type input "18"
type input "14"
type input "12"
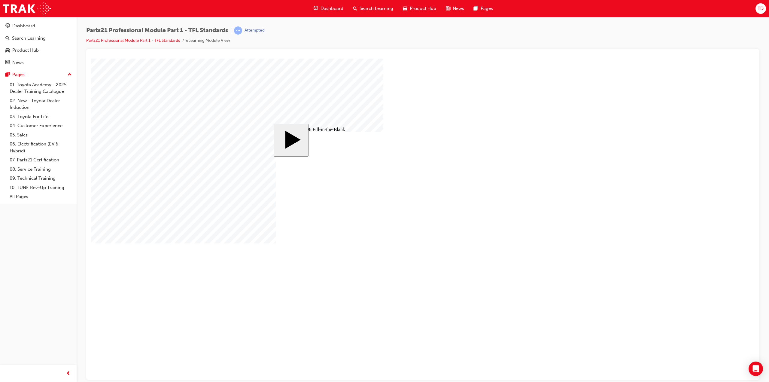
type input "13"
type input "83"
type input "6"
type input "14"
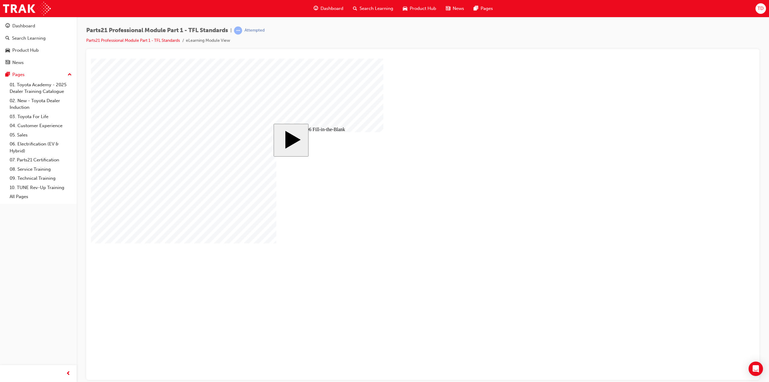
type input "9"
type input "17"
type input "18"
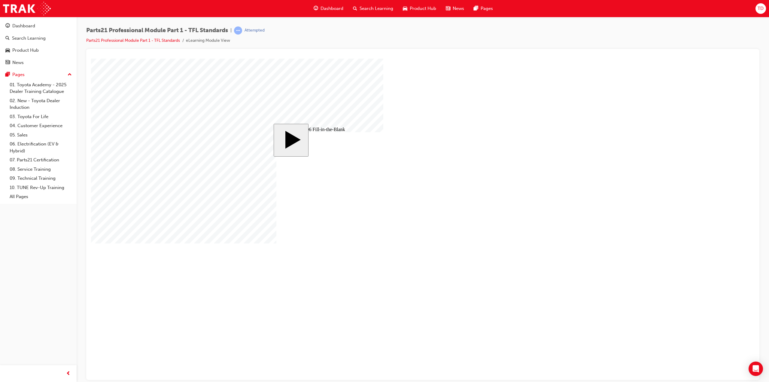
type input "14"
type input "12"
type input "13"
type input "83"
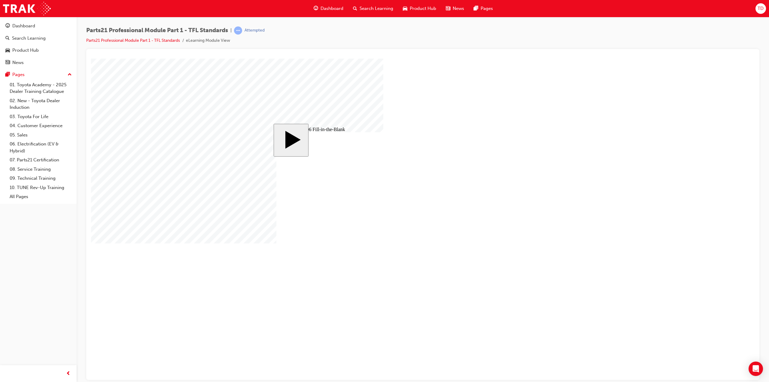
type input "6"
type input "14"
type input "9"
type input "17"
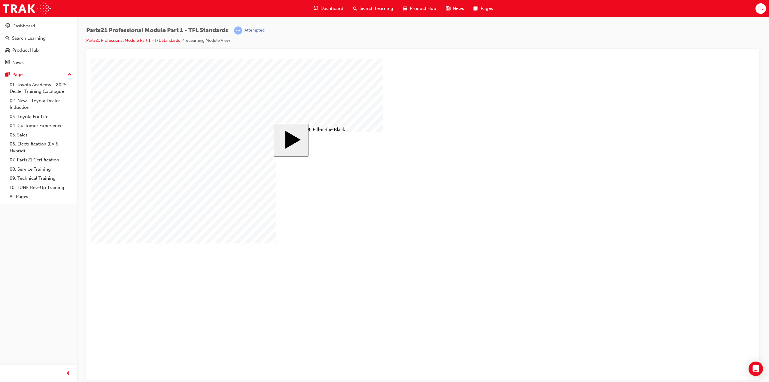
type input "18"
type input "14"
type input "12"
type input "13"
type input "83"
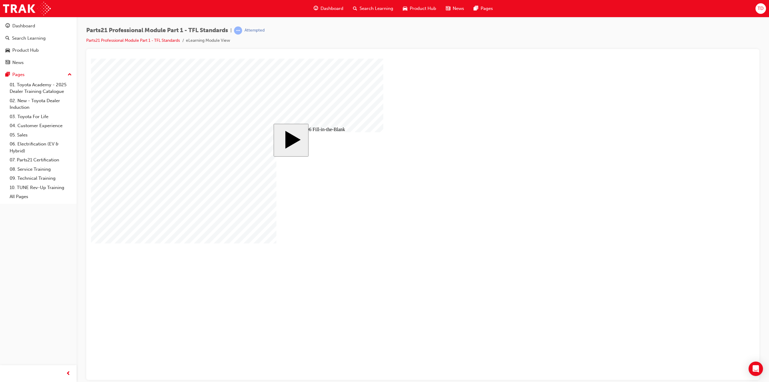
type input "83"
type input "6"
type input "14"
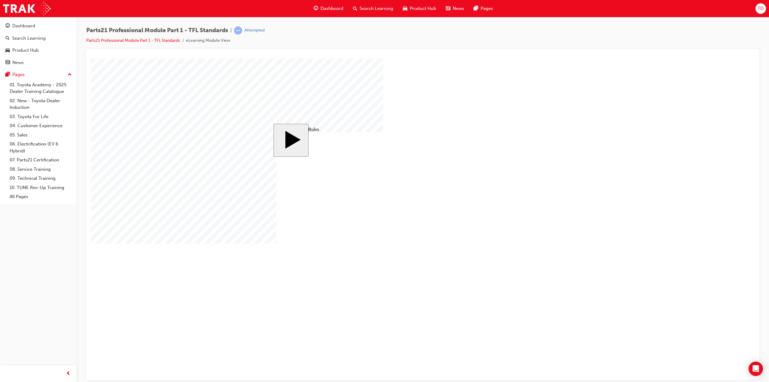
type input "9"
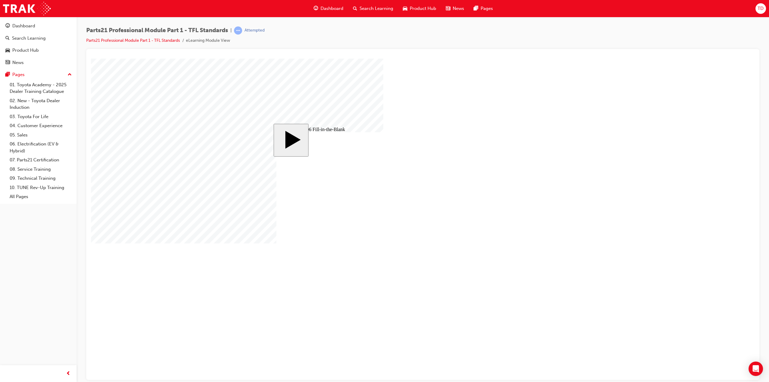
type input "1"
type input "17"
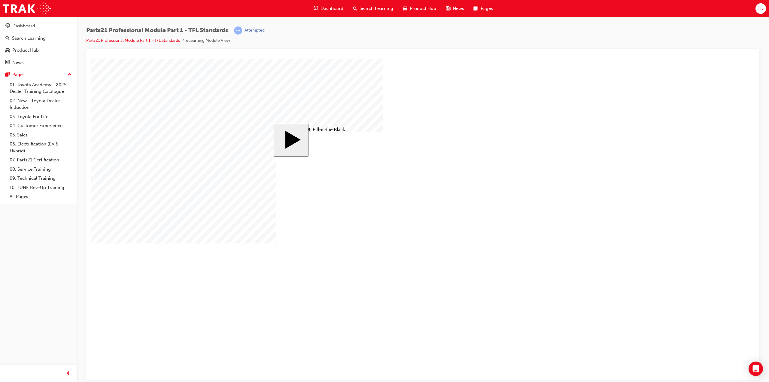
type input "1"
type input "18"
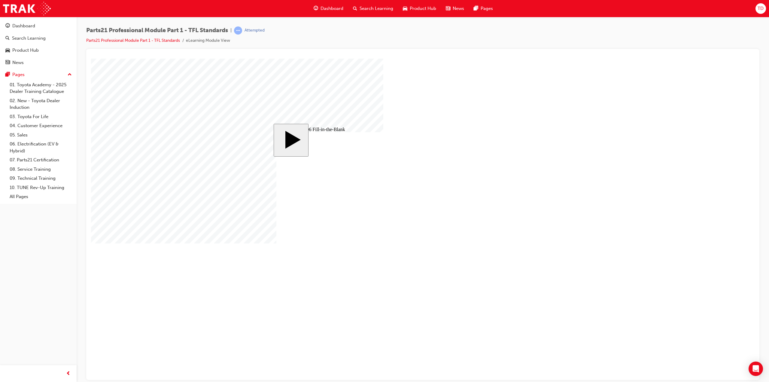
type input "1"
type input "14"
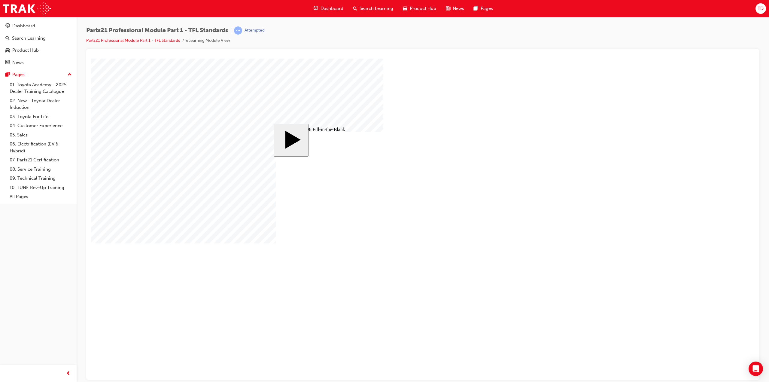
type input "1"
type input "12"
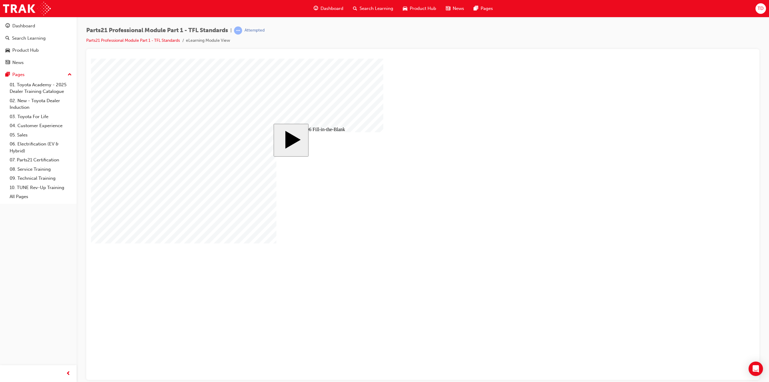
type input "1"
type input "13"
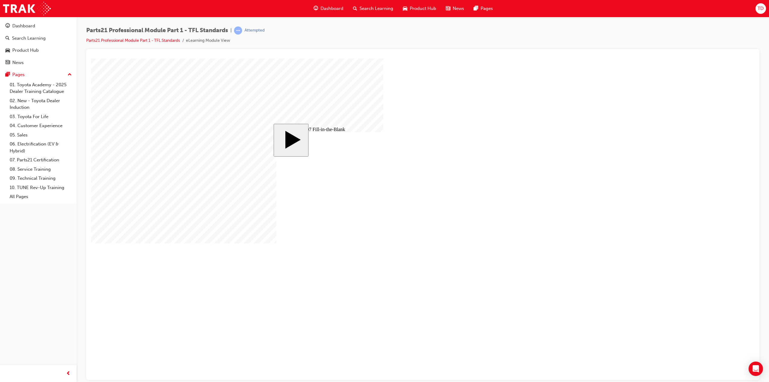
drag, startPoint x: 321, startPoint y: 259, endPoint x: 533, endPoint y: 214, distance: 216.7
drag, startPoint x: 456, startPoint y: 262, endPoint x: 523, endPoint y: 230, distance: 74.5
drag, startPoint x: 399, startPoint y: 263, endPoint x: 529, endPoint y: 253, distance: 129.6
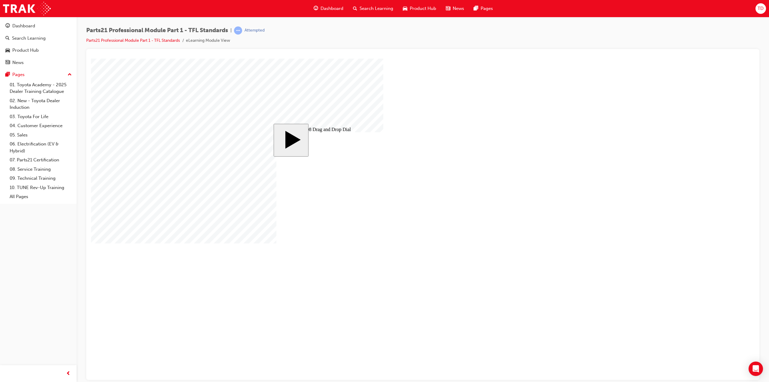
drag, startPoint x: 509, startPoint y: 160, endPoint x: 505, endPoint y: 168, distance: 9.2
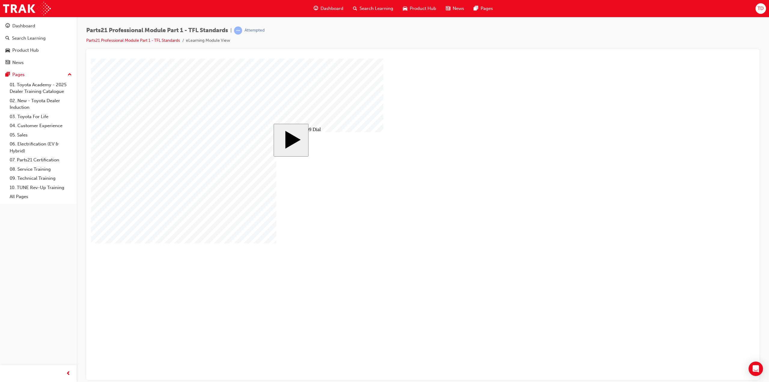
click at [218, 194] on body "slide: Welcome MENU Rectangle 6 HELP Rectangle 6 EXIT Rectangle 6 Inventory Man…" at bounding box center [423, 218] width 664 height 321
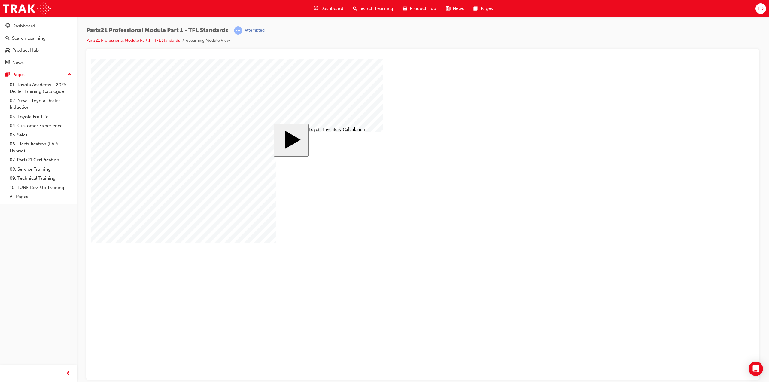
drag, startPoint x: 450, startPoint y: 231, endPoint x: 476, endPoint y: 235, distance: 25.5
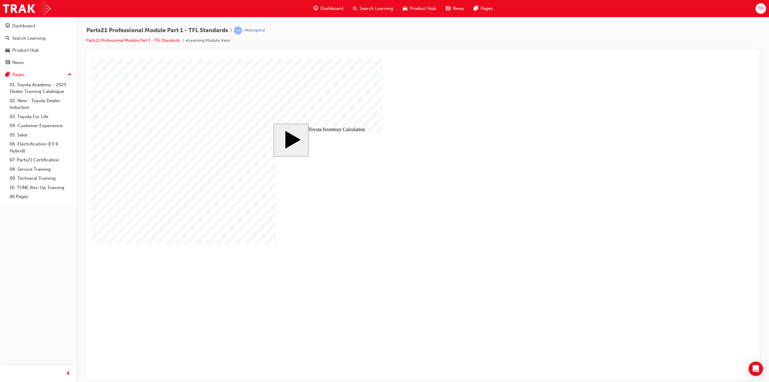
drag, startPoint x: 479, startPoint y: 231, endPoint x: 498, endPoint y: 235, distance: 19.2
drag, startPoint x: 498, startPoint y: 235, endPoint x: 542, endPoint y: 238, distance: 44.3
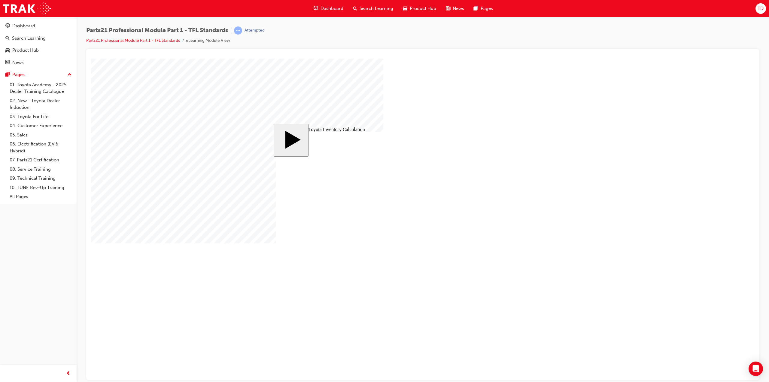
drag, startPoint x: 537, startPoint y: 305, endPoint x: 537, endPoint y: 299, distance: 6.6
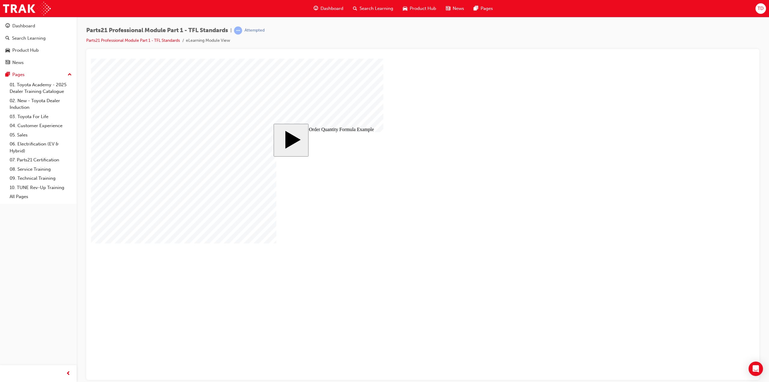
drag, startPoint x: 308, startPoint y: 200, endPoint x: 313, endPoint y: 220, distance: 20.3
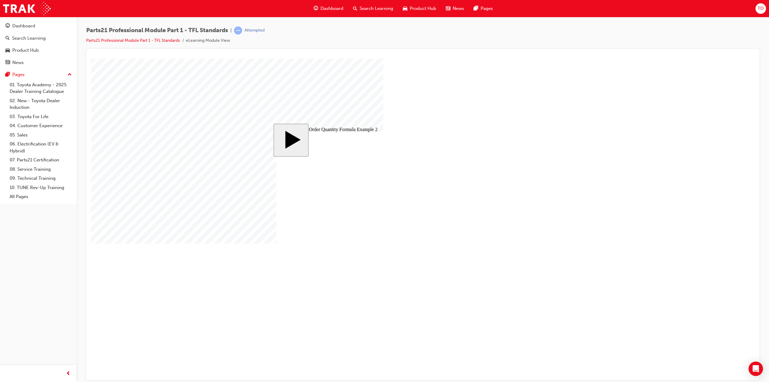
drag, startPoint x: 369, startPoint y: 270, endPoint x: 485, endPoint y: 287, distance: 116.9
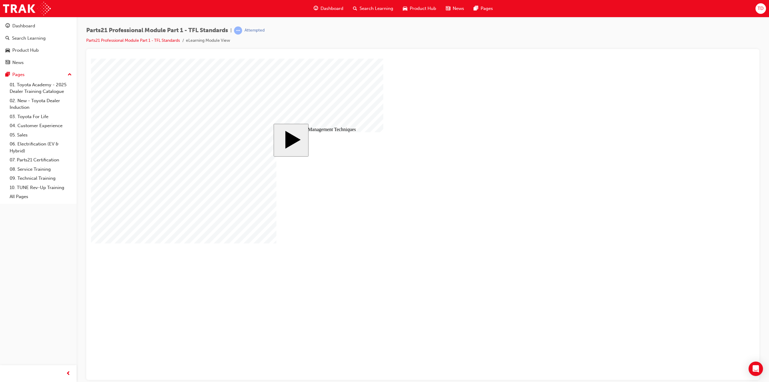
click at [629, 170] on body "slide: Technique 1: General Inventory Movement Codes (MC) MENU Rectangle 6 HELP…" at bounding box center [423, 218] width 664 height 321
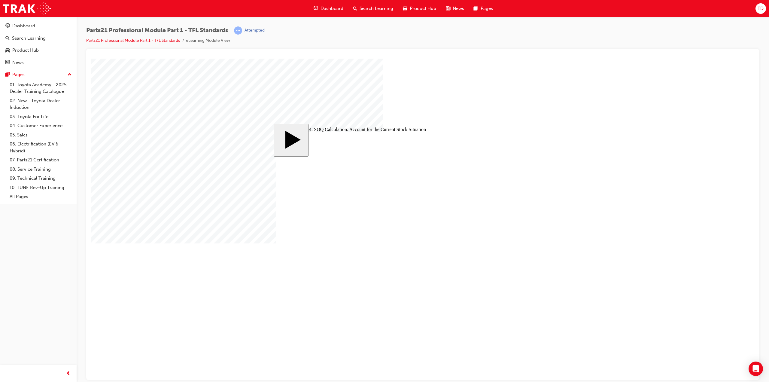
checkbox input "true"
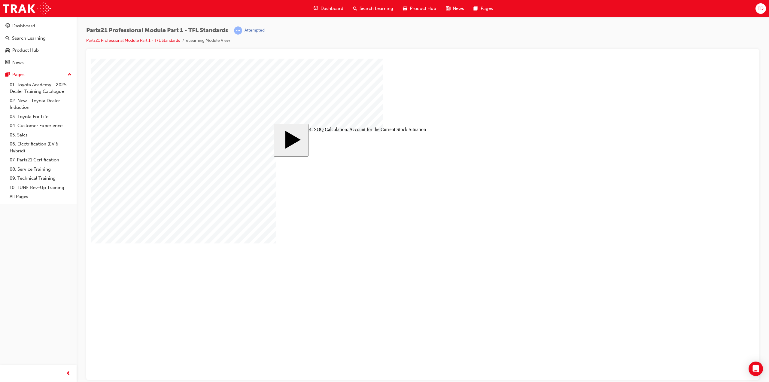
checkbox input "true"
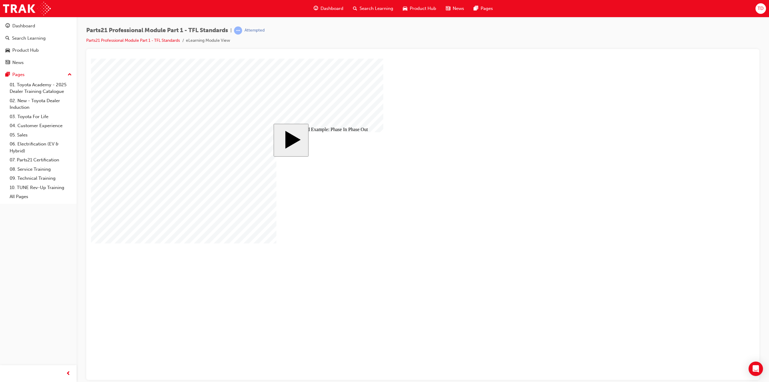
type input "8"
checkbox input "true"
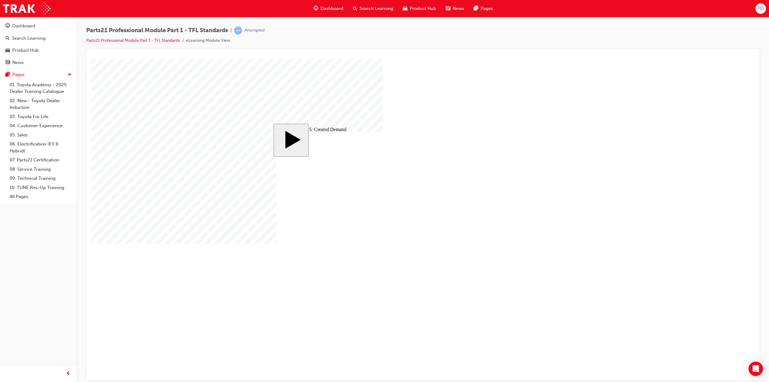
checkbox input "true"
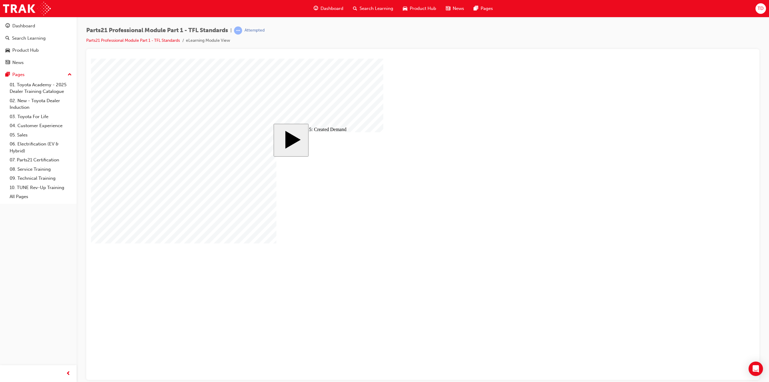
drag, startPoint x: 522, startPoint y: 212, endPoint x: 515, endPoint y: 209, distance: 7.5
checkbox input "true"
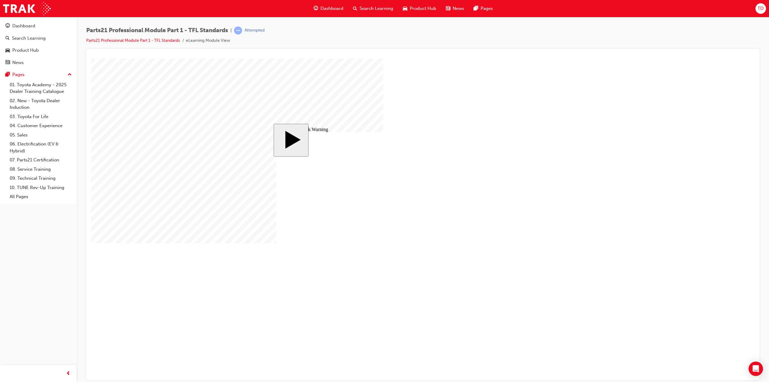
drag, startPoint x: 460, startPoint y: 280, endPoint x: 365, endPoint y: 261, distance: 97.1
drag, startPoint x: 450, startPoint y: 220, endPoint x: 365, endPoint y: 213, distance: 85.3
drag, startPoint x: 441, startPoint y: 201, endPoint x: 362, endPoint y: 233, distance: 84.8
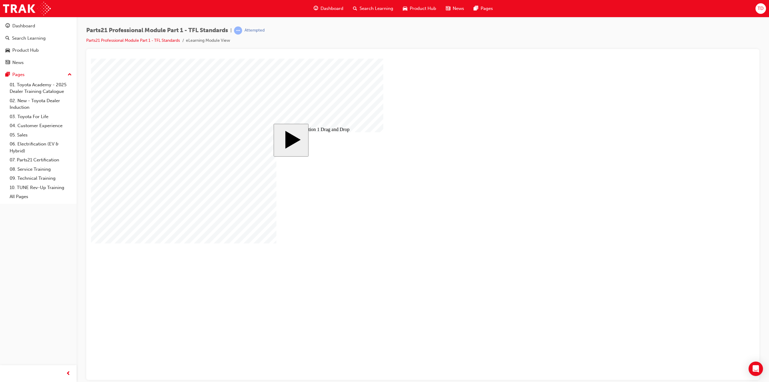
drag, startPoint x: 447, startPoint y: 211, endPoint x: 356, endPoint y: 206, distance: 91.5
drag, startPoint x: 461, startPoint y: 229, endPoint x: 355, endPoint y: 242, distance: 106.6
drag, startPoint x: 444, startPoint y: 238, endPoint x: 338, endPoint y: 220, distance: 107.1
drag, startPoint x: 460, startPoint y: 270, endPoint x: 369, endPoint y: 252, distance: 92.9
drag, startPoint x: 460, startPoint y: 260, endPoint x: 353, endPoint y: 282, distance: 109.1
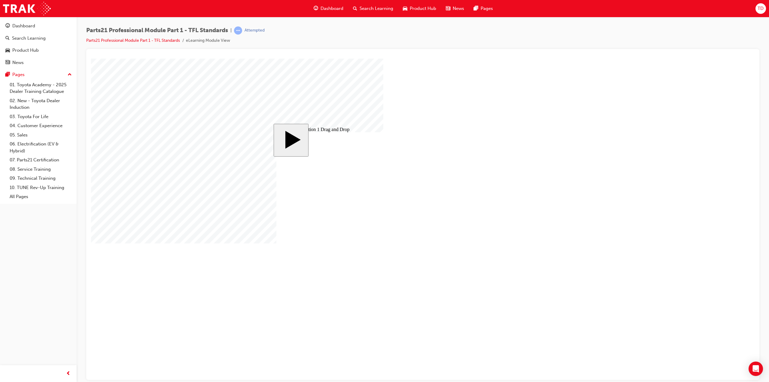
drag, startPoint x: 448, startPoint y: 249, endPoint x: 360, endPoint y: 272, distance: 91.0
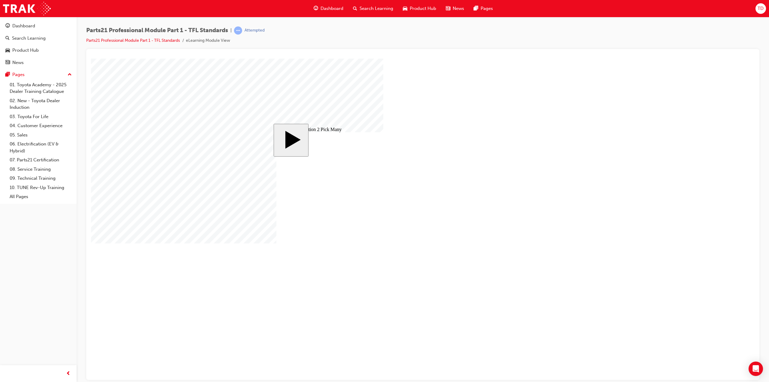
checkbox input "false"
checkbox input "true"
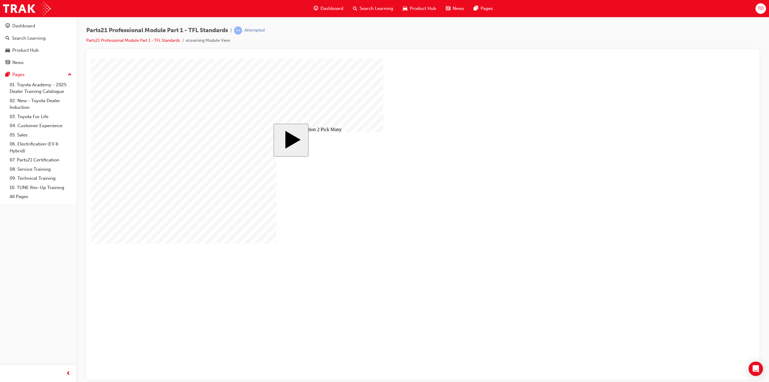
checkbox input "true"
checkbox input "false"
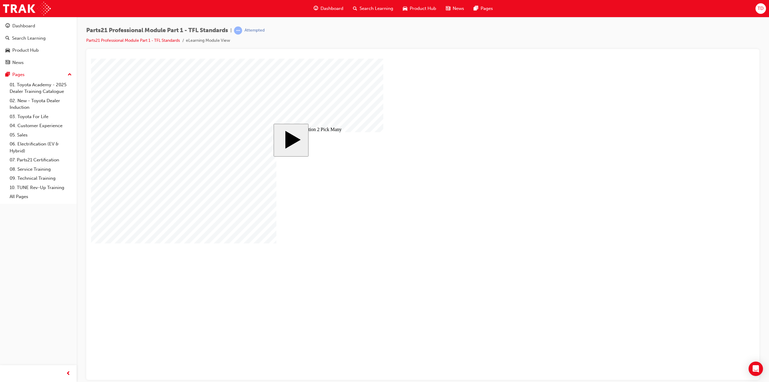
drag, startPoint x: 431, startPoint y: 244, endPoint x: 399, endPoint y: 238, distance: 32.8
checkbox input "false"
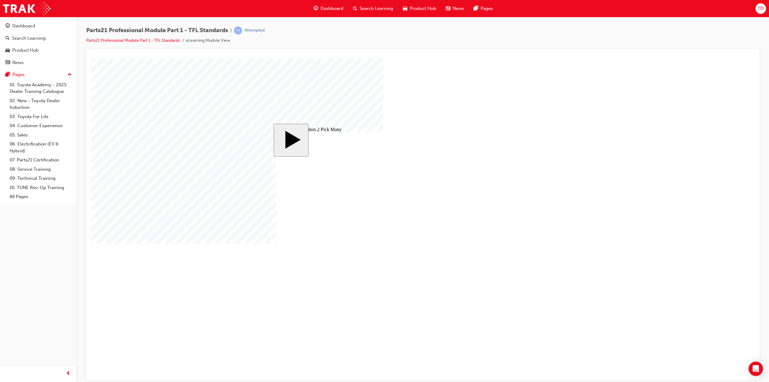
drag, startPoint x: 544, startPoint y: 298, endPoint x: 525, endPoint y: 277, distance: 28.1
drag, startPoint x: 439, startPoint y: 230, endPoint x: 494, endPoint y: 224, distance: 55.7
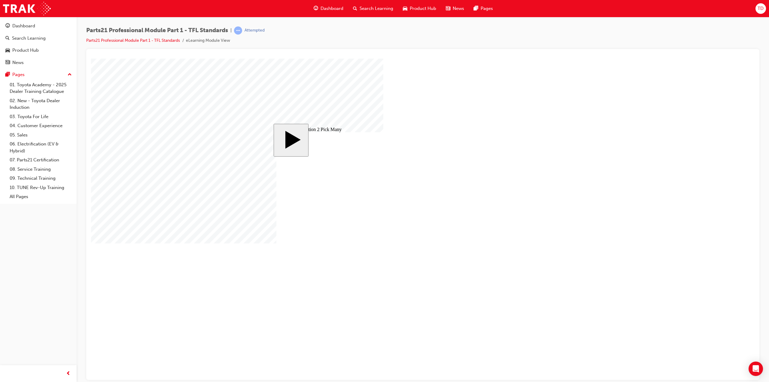
checkbox input "false"
checkbox input "true"
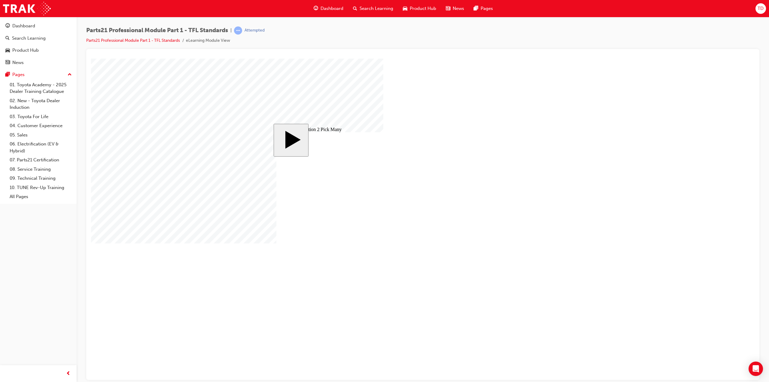
checkbox input "true"
drag, startPoint x: 488, startPoint y: 226, endPoint x: 520, endPoint y: 260, distance: 47.2
checkbox input "false"
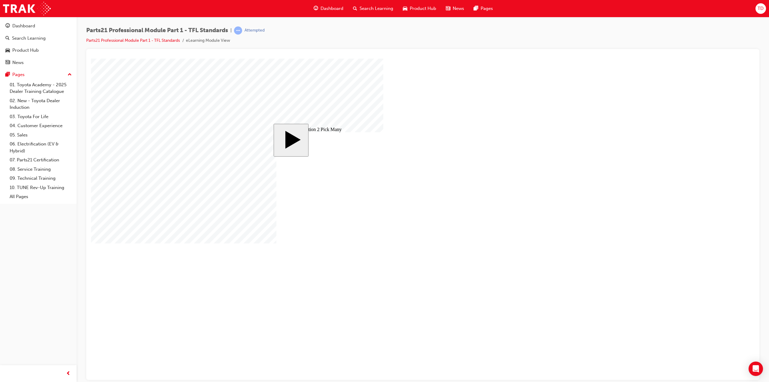
checkbox input "false"
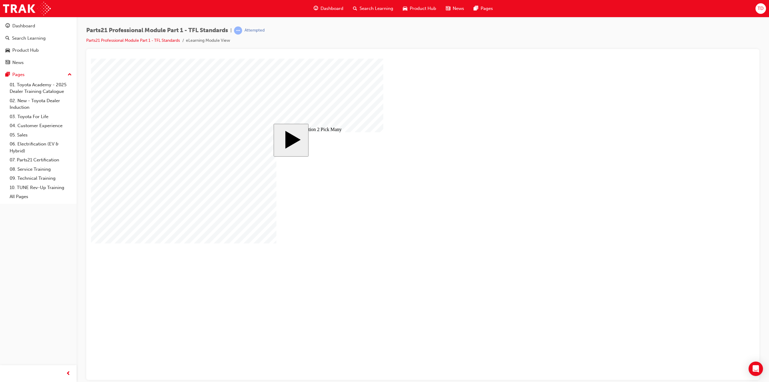
click at [630, 296] on body "slide: Quiz Question 2 Pick Many Rectangle 1 Rectangle 2 That was incorrect, pl…" at bounding box center [423, 218] width 664 height 321
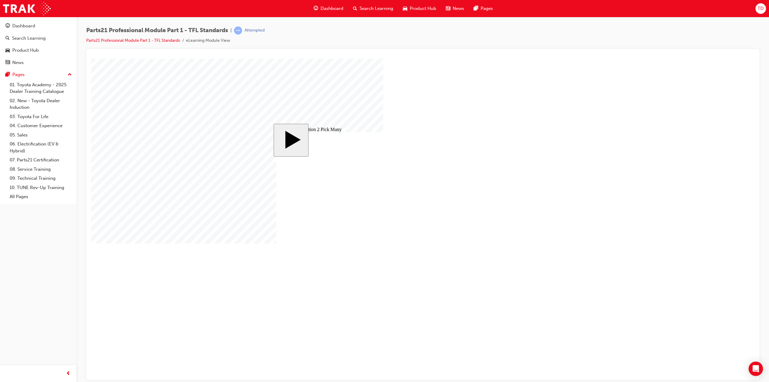
checkbox input "false"
checkbox input "true"
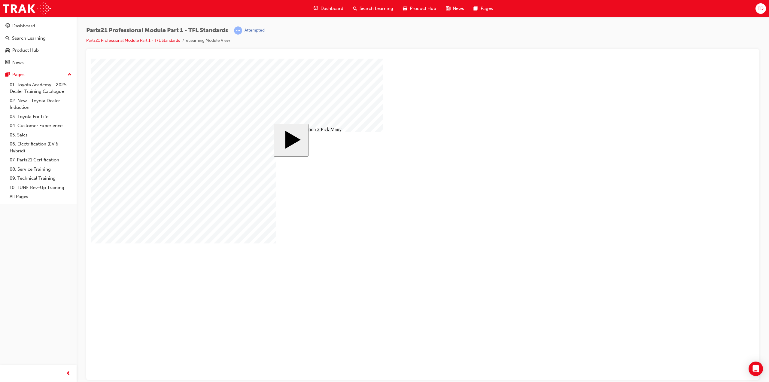
checkbox input "true"
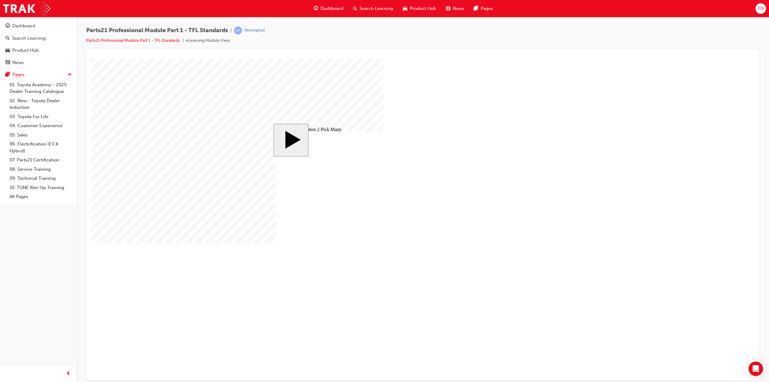
checkbox input "true"
checkbox input "false"
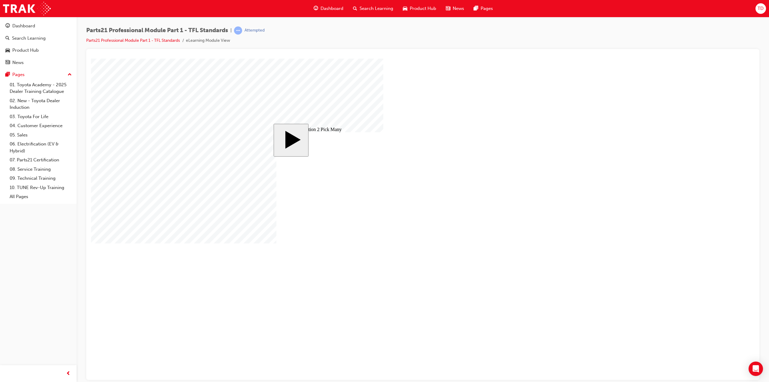
drag, startPoint x: 466, startPoint y: 229, endPoint x: 495, endPoint y: 231, distance: 29.2
checkbox input "false"
drag, startPoint x: 497, startPoint y: 230, endPoint x: 516, endPoint y: 231, distance: 19.3
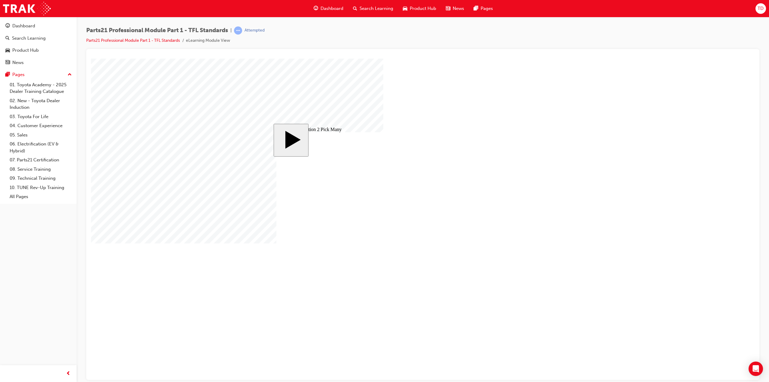
checkbox input "false"
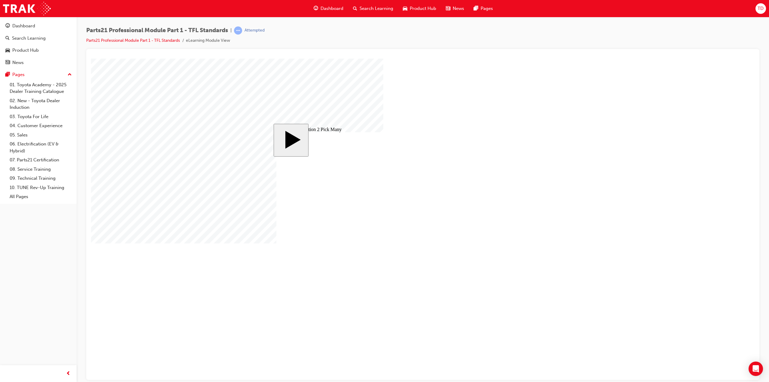
checkbox input "false"
checkbox input "true"
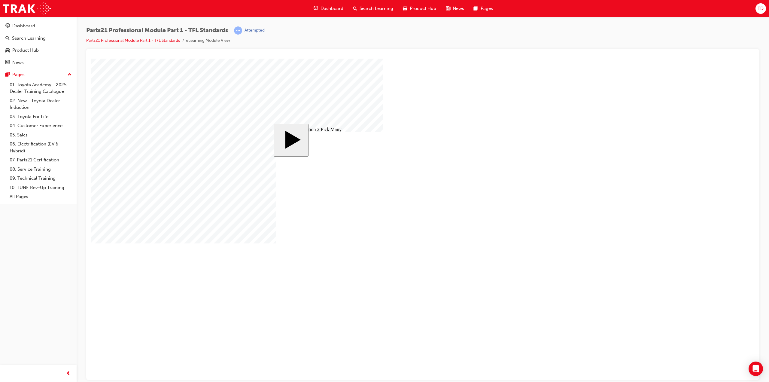
checkbox input "true"
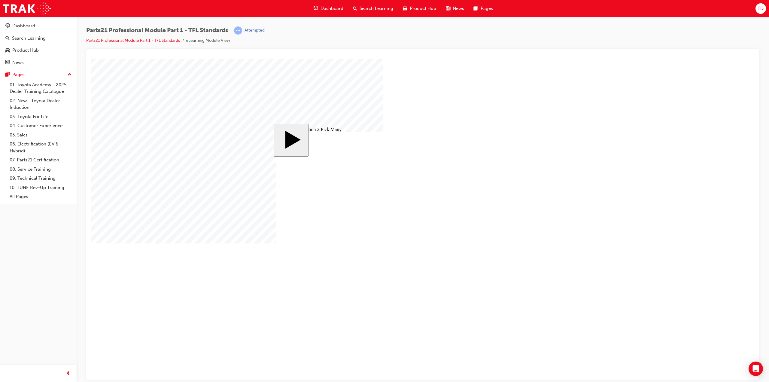
checkbox input "true"
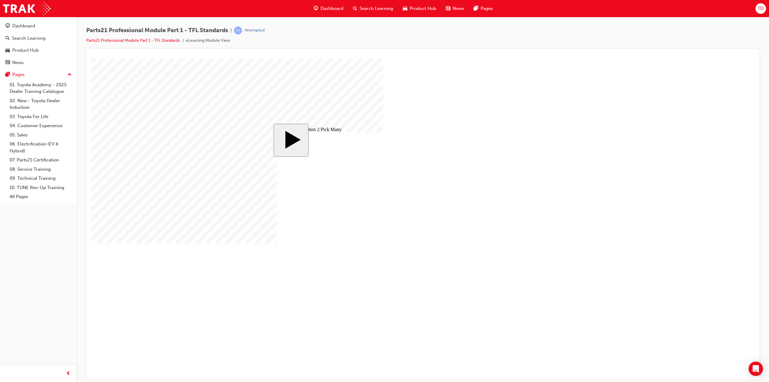
checkbox input "true"
checkbox input "false"
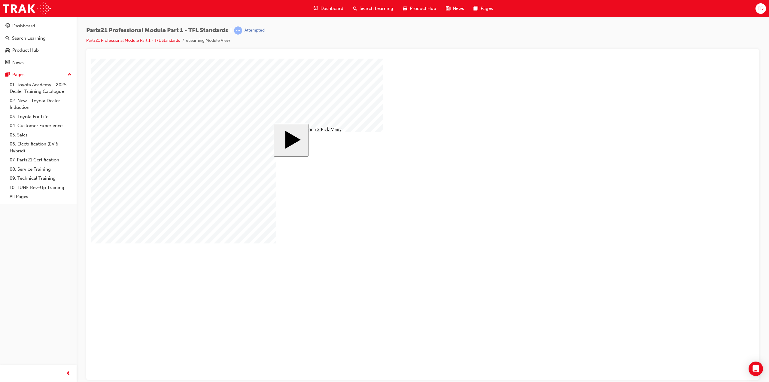
checkbox input "false"
drag, startPoint x: 349, startPoint y: 262, endPoint x: 372, endPoint y: 257, distance: 23.8
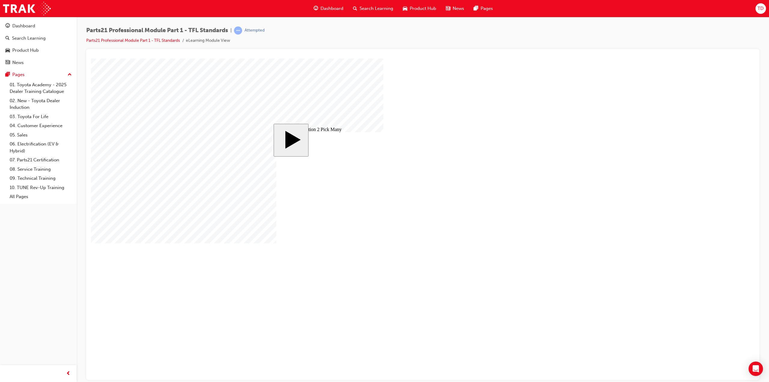
checkbox input "true"
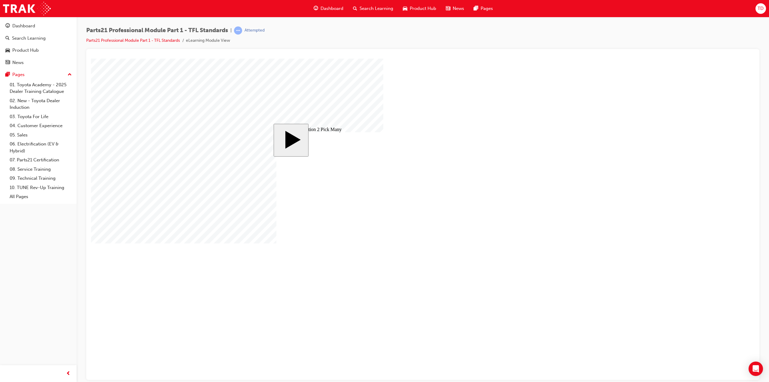
drag, startPoint x: 371, startPoint y: 166, endPoint x: 501, endPoint y: 272, distance: 167.0
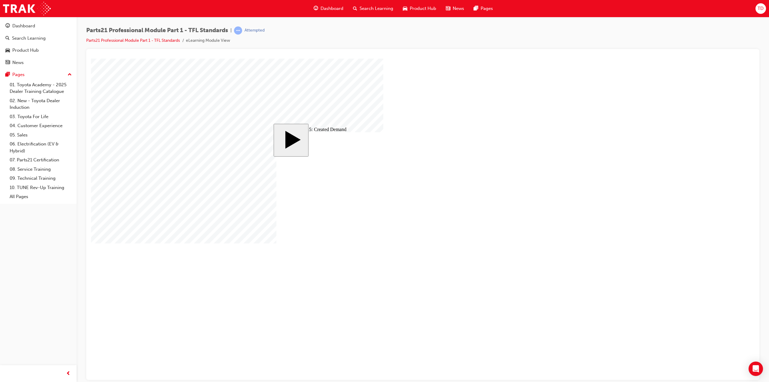
checkbox input "true"
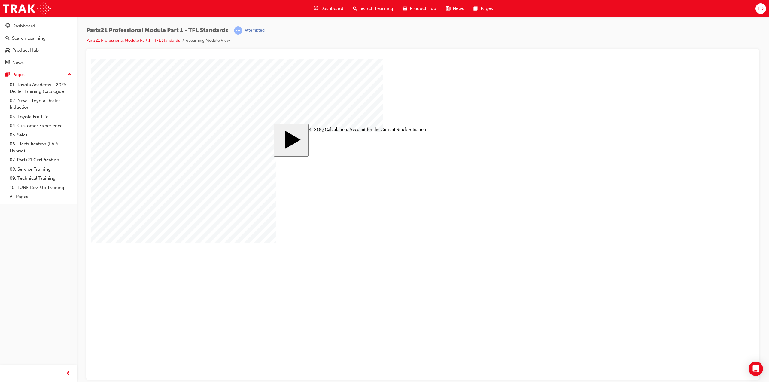
drag, startPoint x: 310, startPoint y: 230, endPoint x: 316, endPoint y: 230, distance: 6.3
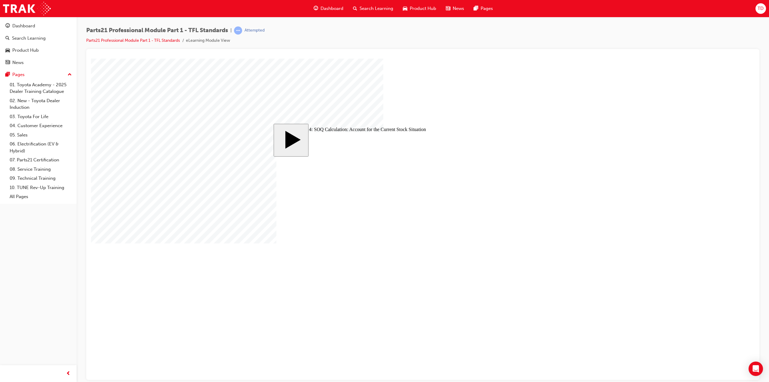
checkbox input "true"
drag, startPoint x: 345, startPoint y: 227, endPoint x: 354, endPoint y: 226, distance: 8.5
checkbox input "true"
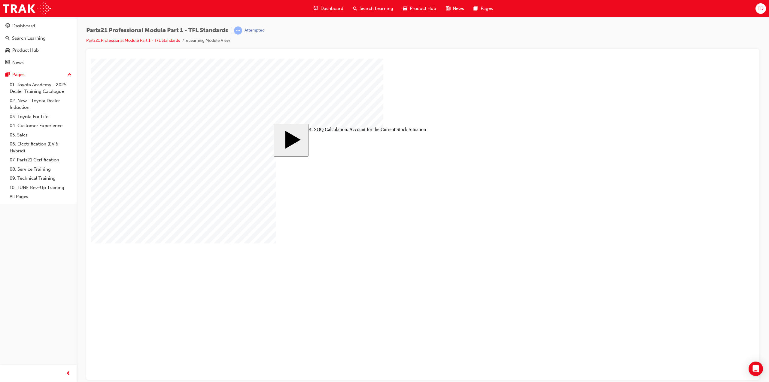
checkbox input "true"
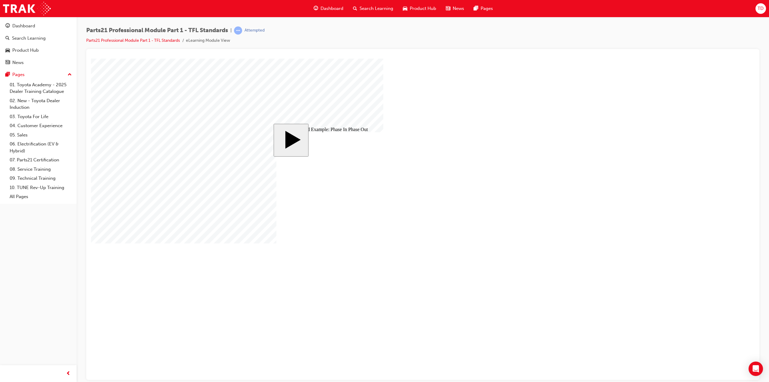
type input "8"
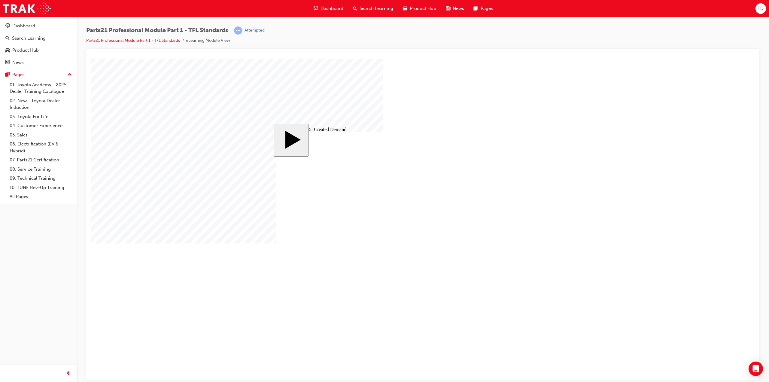
checkbox input "true"
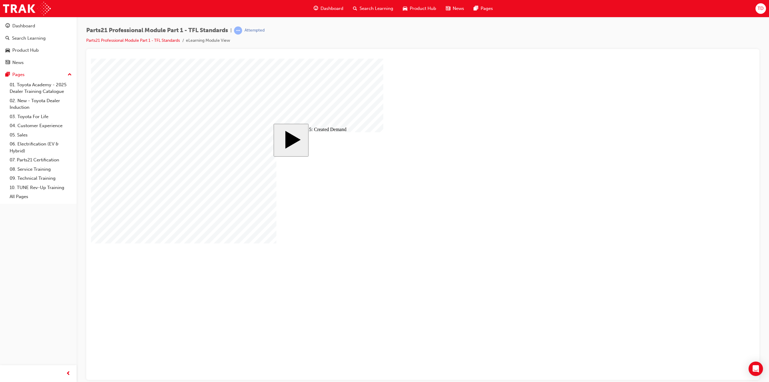
checkbox input "true"
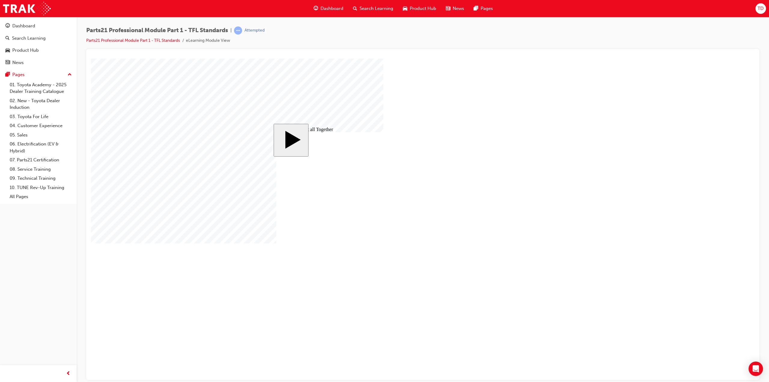
drag, startPoint x: 519, startPoint y: 178, endPoint x: 486, endPoint y: 182, distance: 33.6
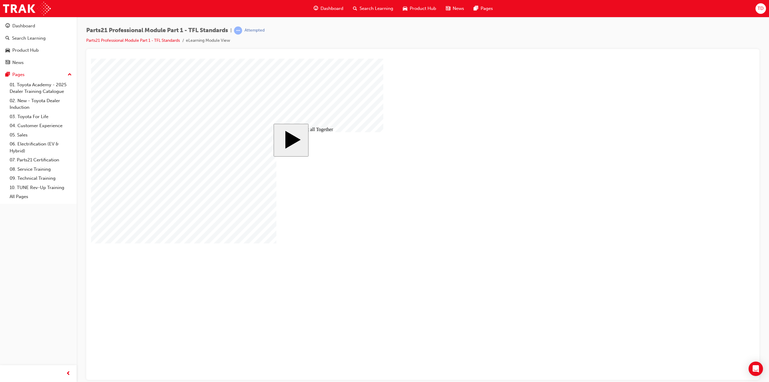
drag, startPoint x: 515, startPoint y: 178, endPoint x: 459, endPoint y: 219, distance: 69.5
drag, startPoint x: 513, startPoint y: 185, endPoint x: 504, endPoint y: 192, distance: 10.8
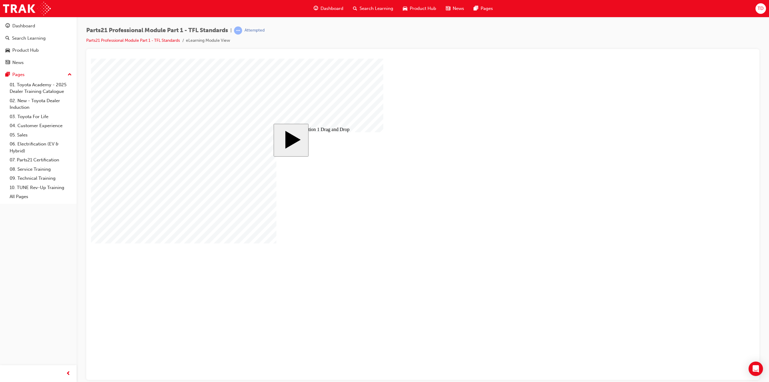
drag, startPoint x: 441, startPoint y: 200, endPoint x: 361, endPoint y: 231, distance: 86.6
drag, startPoint x: 458, startPoint y: 211, endPoint x: 370, endPoint y: 201, distance: 89.1
drag, startPoint x: 436, startPoint y: 221, endPoint x: 372, endPoint y: 213, distance: 63.9
drag, startPoint x: 395, startPoint y: 236, endPoint x: 344, endPoint y: 242, distance: 51.4
drag, startPoint x: 448, startPoint y: 240, endPoint x: 346, endPoint y: 223, distance: 103.3
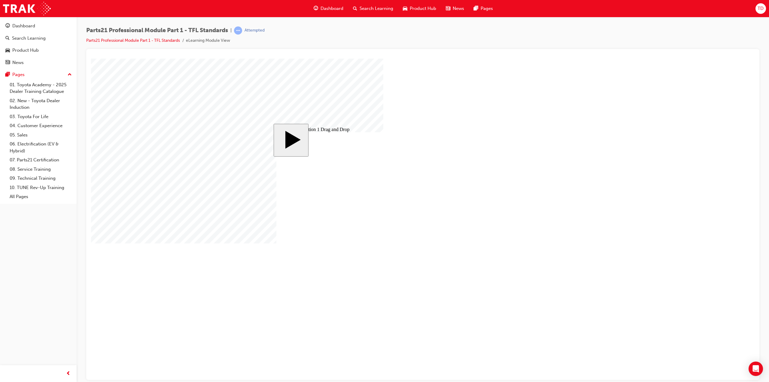
drag, startPoint x: 452, startPoint y: 270, endPoint x: 356, endPoint y: 252, distance: 97.0
drag, startPoint x: 449, startPoint y: 280, endPoint x: 356, endPoint y: 260, distance: 94.7
drag, startPoint x: 450, startPoint y: 259, endPoint x: 398, endPoint y: 269, distance: 53.5
drag, startPoint x: 457, startPoint y: 246, endPoint x: 350, endPoint y: 266, distance: 109.2
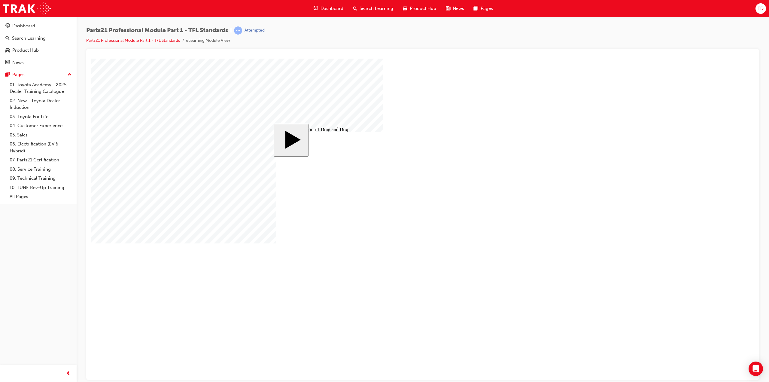
checkbox input "true"
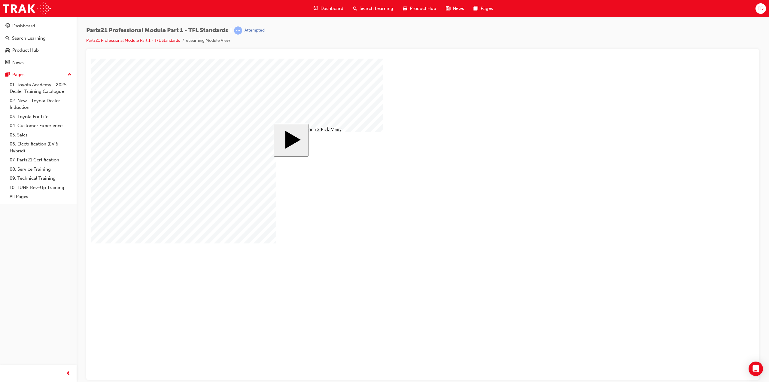
checkbox input "true"
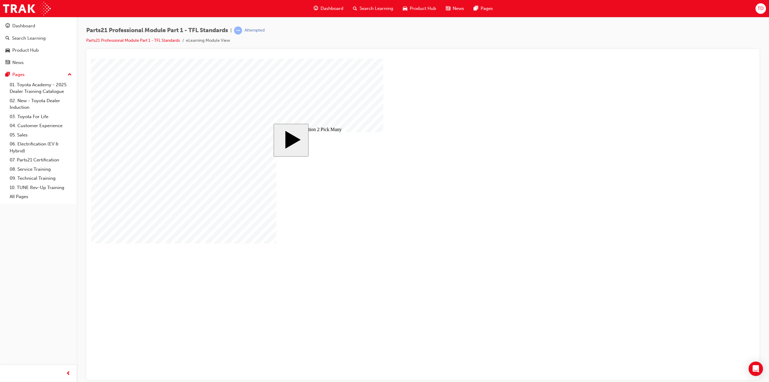
checkbox input "true"
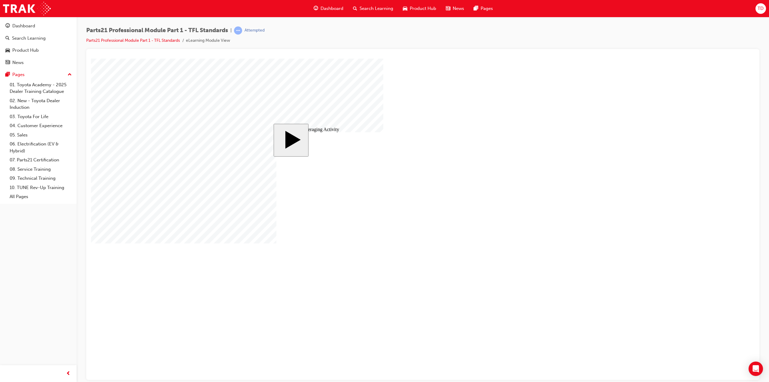
type input "3"
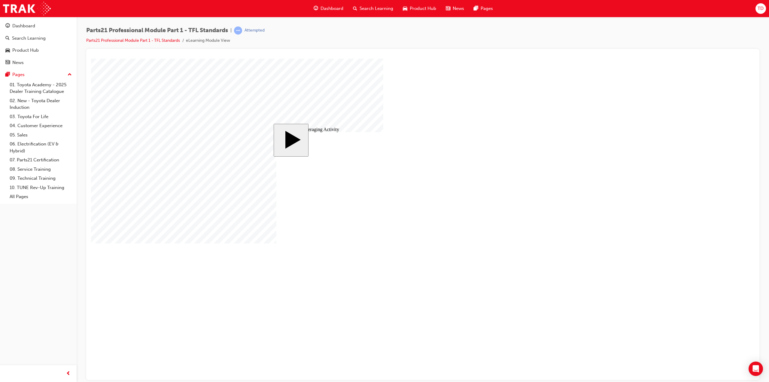
type input "3"
type input "34"
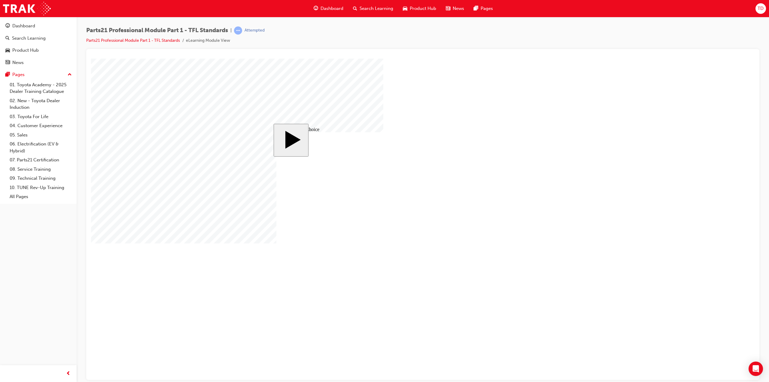
radio input "true"
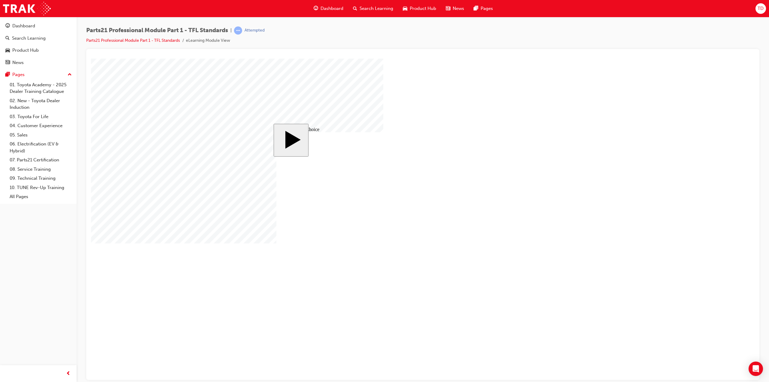
drag, startPoint x: 433, startPoint y: 239, endPoint x: 331, endPoint y: 227, distance: 102.6
radio input "false"
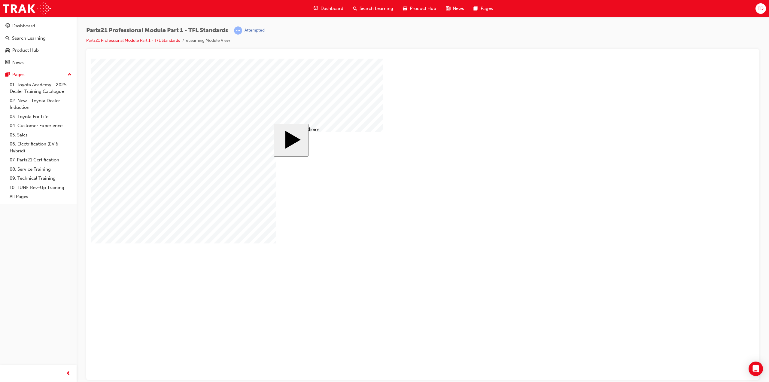
drag, startPoint x: 544, startPoint y: 300, endPoint x: 539, endPoint y: 295, distance: 6.6
radio input "false"
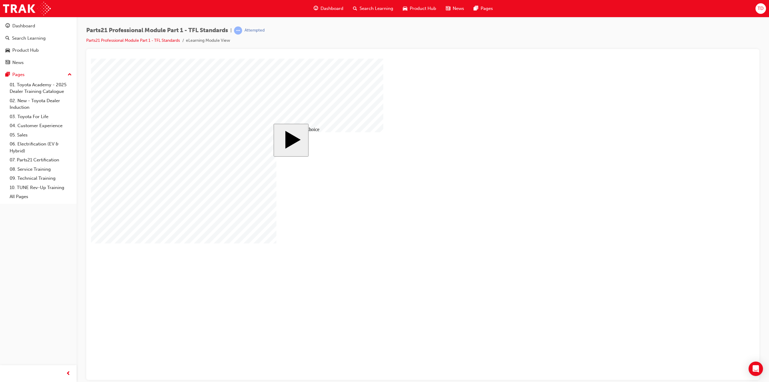
drag, startPoint x: 409, startPoint y: 242, endPoint x: 321, endPoint y: 246, distance: 88.5
radio input "false"
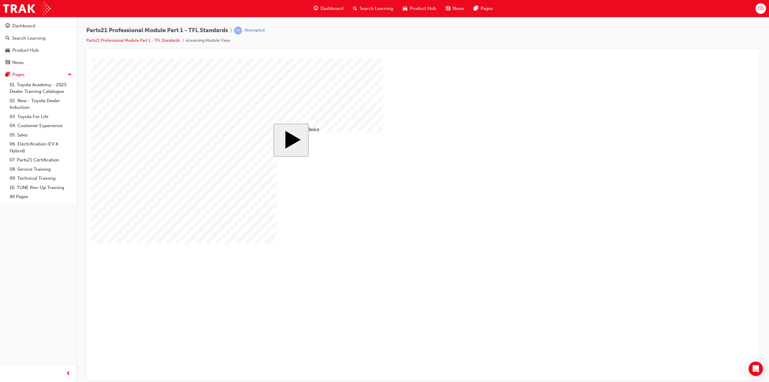
radio input "true"
drag, startPoint x: 340, startPoint y: 218, endPoint x: 403, endPoint y: 215, distance: 62.9
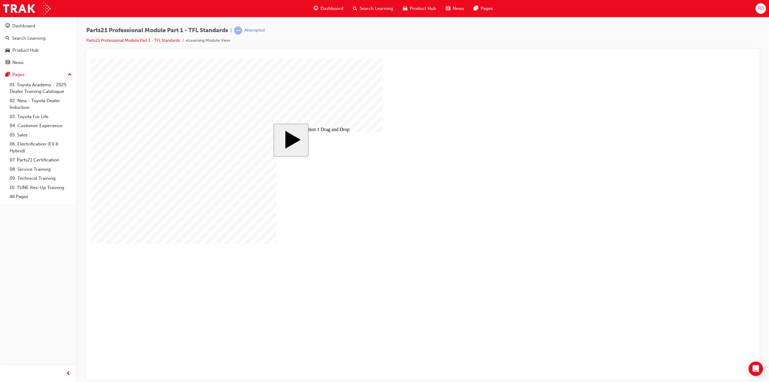
drag, startPoint x: 518, startPoint y: 198, endPoint x: 525, endPoint y: 196, distance: 6.6
drag, startPoint x: 532, startPoint y: 253, endPoint x: 429, endPoint y: 258, distance: 103.2
drag, startPoint x: 521, startPoint y: 233, endPoint x: 408, endPoint y: 232, distance: 112.7
drag, startPoint x: 514, startPoint y: 198, endPoint x: 323, endPoint y: 225, distance: 193.3
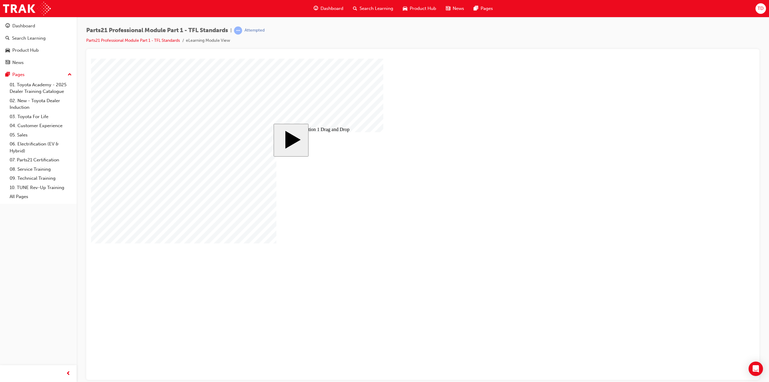
drag, startPoint x: 537, startPoint y: 218, endPoint x: 503, endPoint y: 272, distance: 64.1
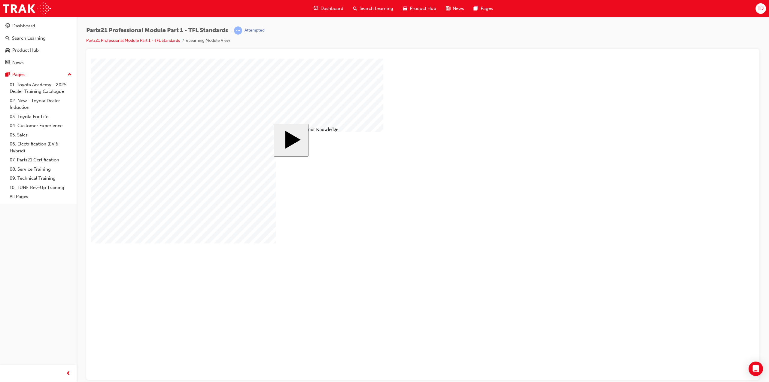
drag, startPoint x: 330, startPoint y: 275, endPoint x: 503, endPoint y: 278, distance: 173.1
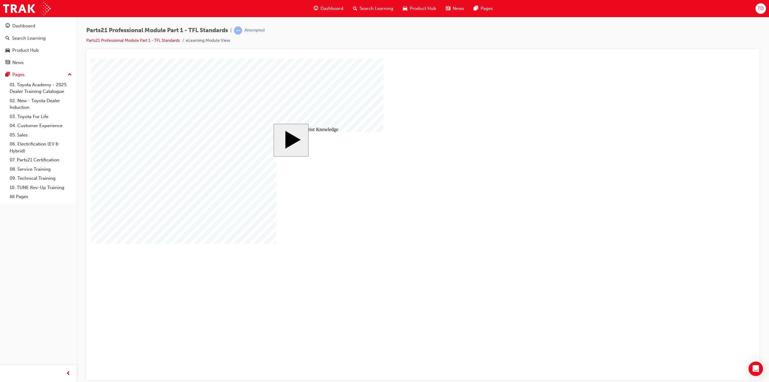
drag, startPoint x: 514, startPoint y: 273, endPoint x: 445, endPoint y: 284, distance: 69.3
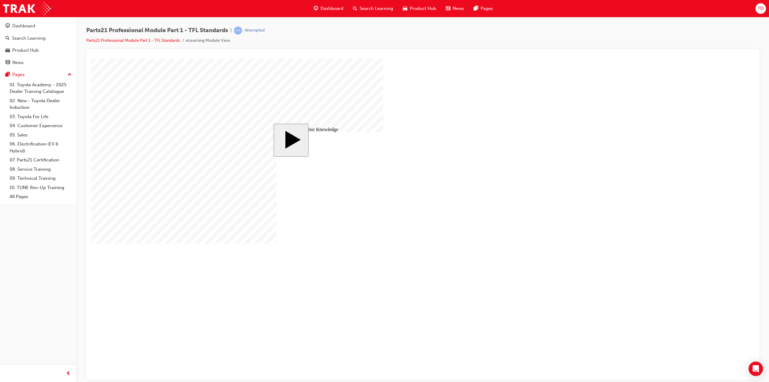
type input "1"
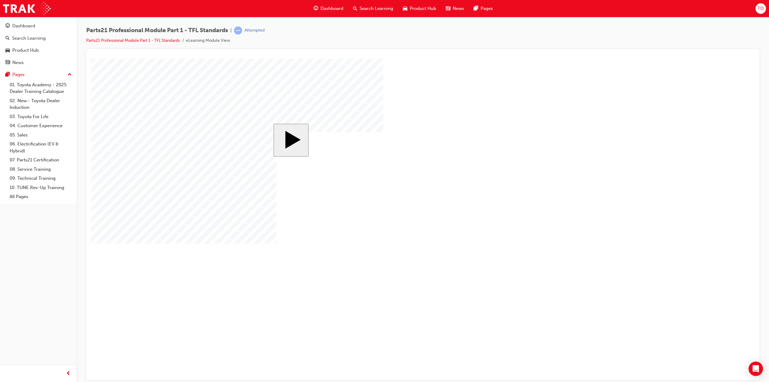
drag, startPoint x: 543, startPoint y: 172, endPoint x: 401, endPoint y: 214, distance: 148.0
drag, startPoint x: 345, startPoint y: 260, endPoint x: 332, endPoint y: 229, distance: 33.4
drag, startPoint x: 433, startPoint y: 234, endPoint x: 436, endPoint y: 231, distance: 3.8
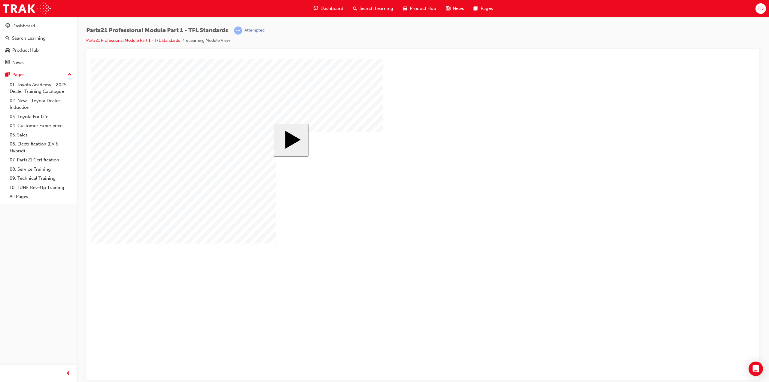
drag, startPoint x: 346, startPoint y: 253, endPoint x: 530, endPoint y: 185, distance: 197.0
drag, startPoint x: 532, startPoint y: 183, endPoint x: 540, endPoint y: 179, distance: 9.0
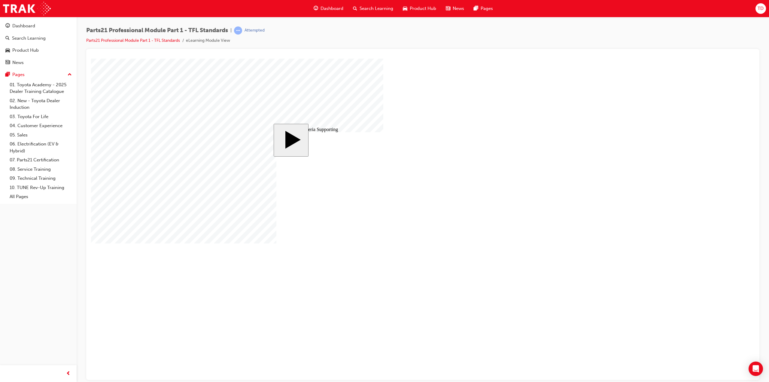
drag, startPoint x: 327, startPoint y: 238, endPoint x: 330, endPoint y: 273, distance: 34.7
drag, startPoint x: 340, startPoint y: 234, endPoint x: 343, endPoint y: 244, distance: 10.5
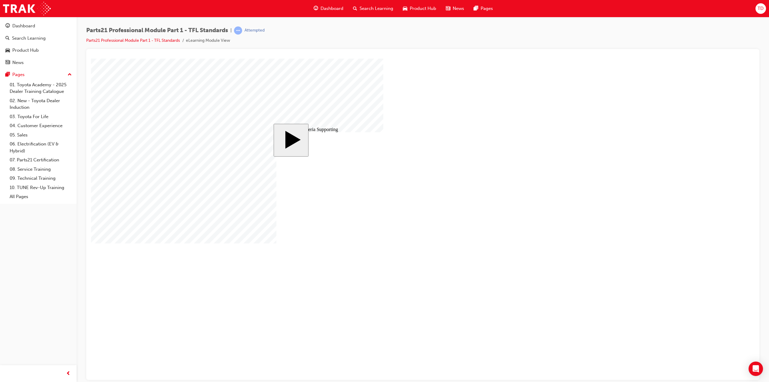
drag, startPoint x: 343, startPoint y: 244, endPoint x: 345, endPoint y: 253, distance: 8.8
drag, startPoint x: 344, startPoint y: 240, endPoint x: 345, endPoint y: 249, distance: 9.1
drag, startPoint x: 337, startPoint y: 231, endPoint x: 342, endPoint y: 235, distance: 6.2
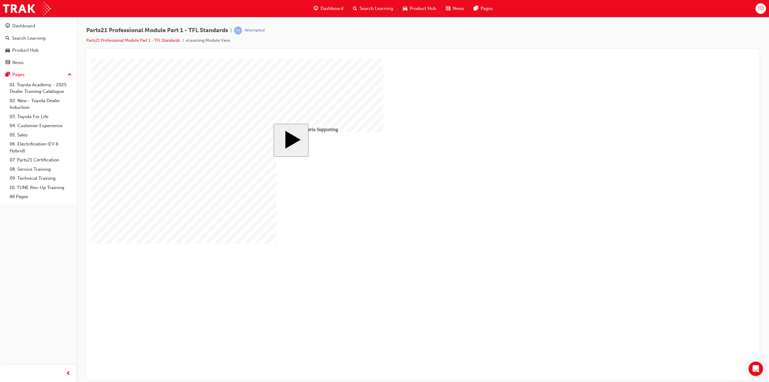
type input "12"
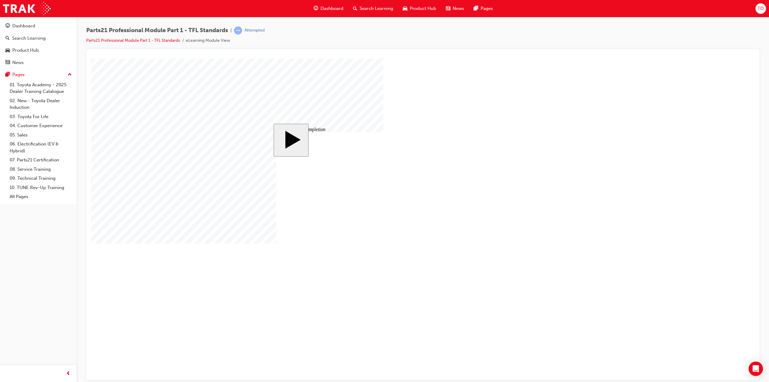
drag, startPoint x: 385, startPoint y: 232, endPoint x: 392, endPoint y: 231, distance: 7.3
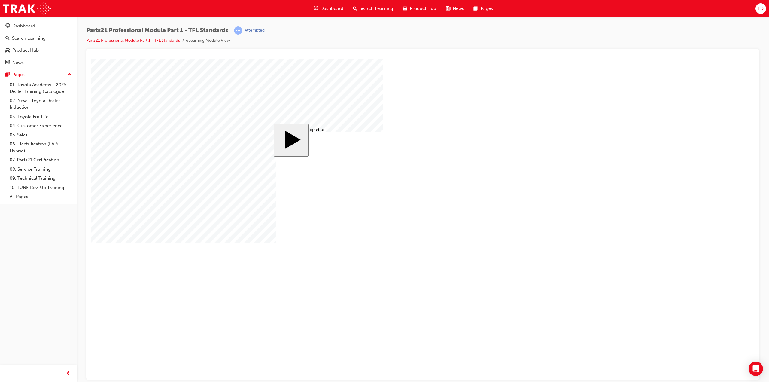
drag, startPoint x: 468, startPoint y: 230, endPoint x: 533, endPoint y: 281, distance: 82.4
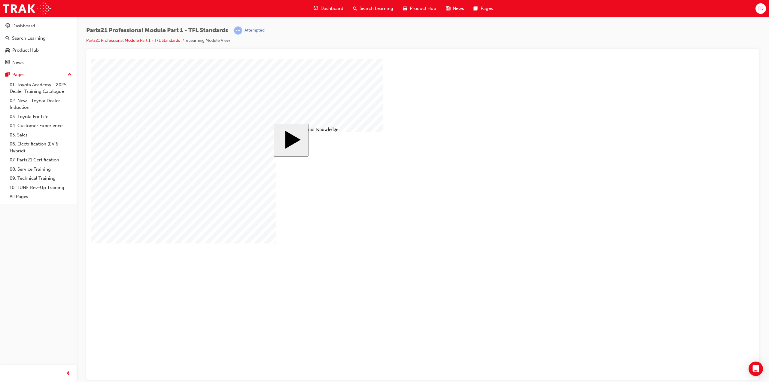
type input "2"
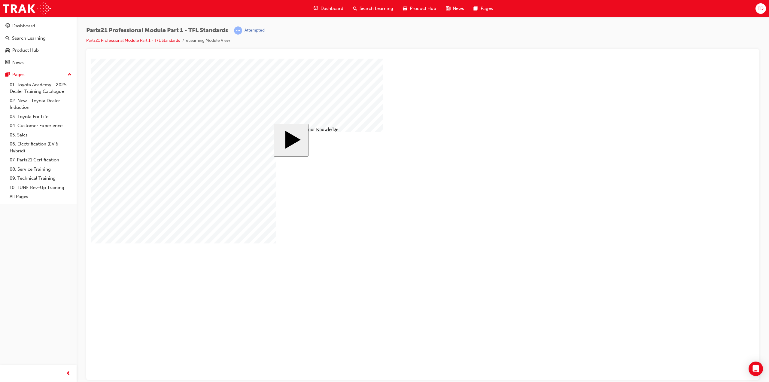
drag, startPoint x: 377, startPoint y: 247, endPoint x: 338, endPoint y: 236, distance: 40.7
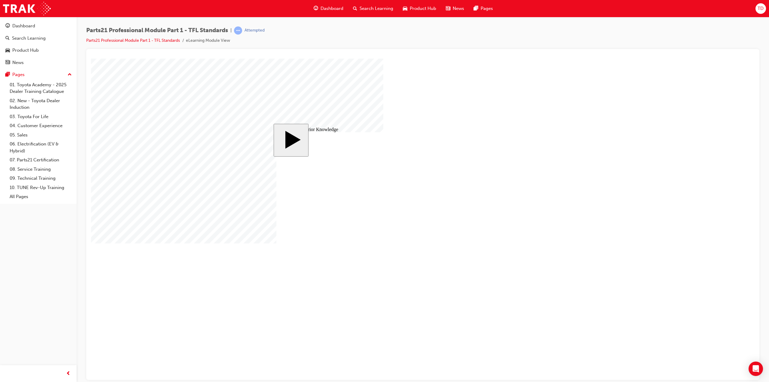
type input "3"
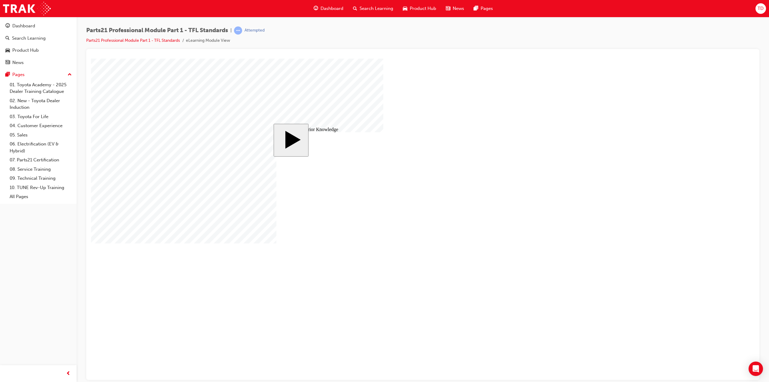
type input "9"
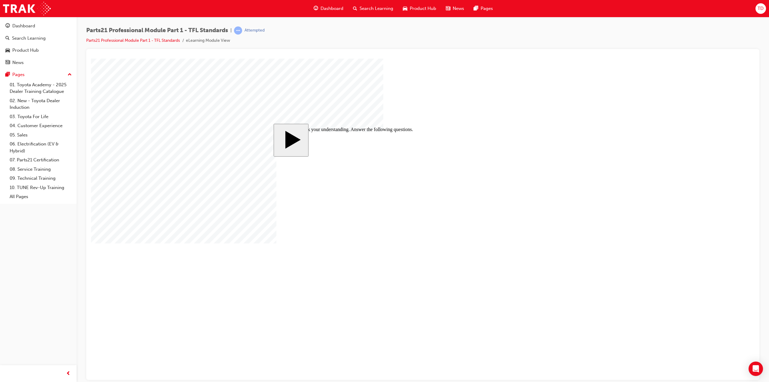
checkbox input "true"
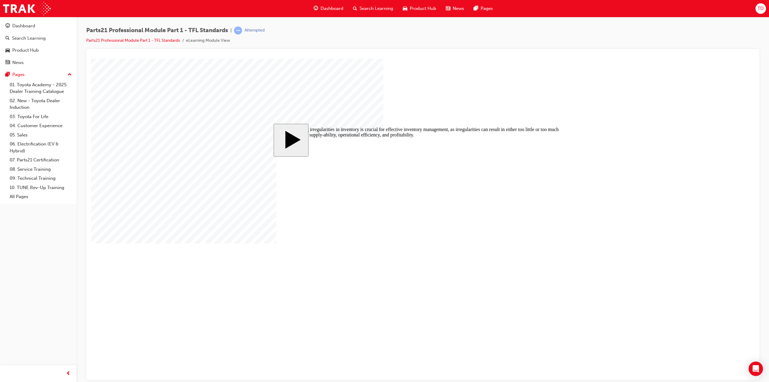
radio input "true"
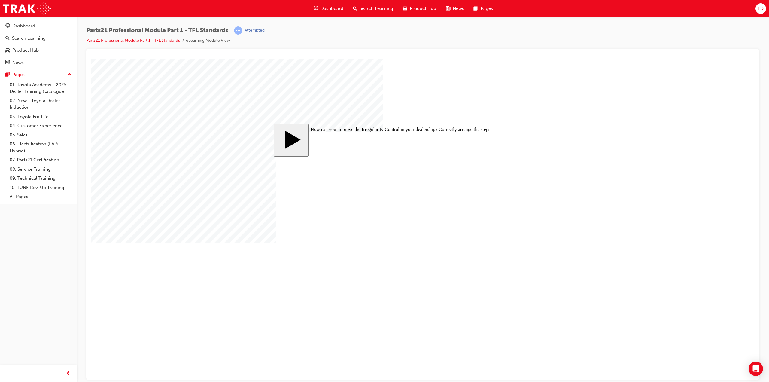
drag, startPoint x: 428, startPoint y: 261, endPoint x: 377, endPoint y: 228, distance: 60.6
drag, startPoint x: 376, startPoint y: 237, endPoint x: 374, endPoint y: 192, distance: 45.1
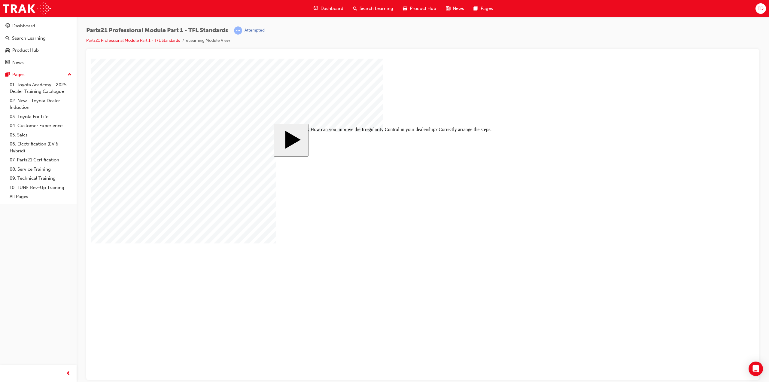
drag, startPoint x: 368, startPoint y: 237, endPoint x: 366, endPoint y: 210, distance: 27.7
drag, startPoint x: 369, startPoint y: 236, endPoint x: 365, endPoint y: 218, distance: 18.2
drag, startPoint x: 386, startPoint y: 207, endPoint x: 378, endPoint y: 187, distance: 21.6
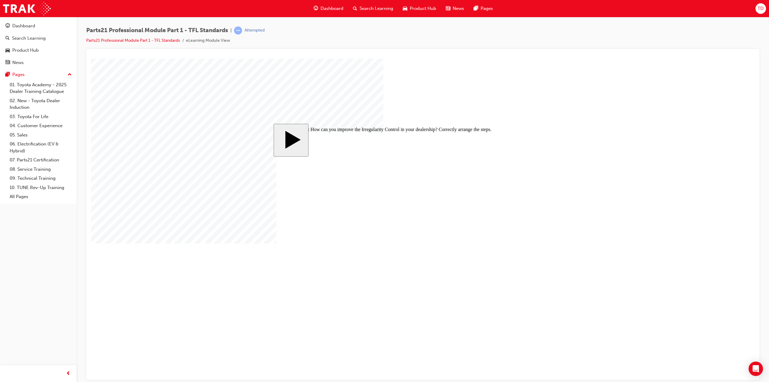
drag, startPoint x: 382, startPoint y: 222, endPoint x: 374, endPoint y: 202, distance: 21.7
radio input "true"
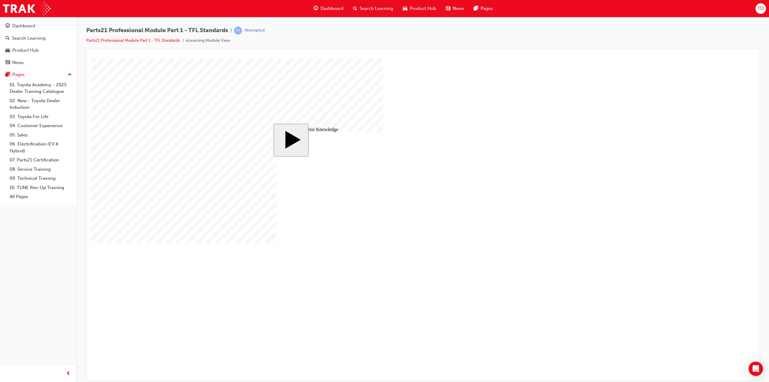
drag, startPoint x: 425, startPoint y: 211, endPoint x: 464, endPoint y: 253, distance: 57.4
drag, startPoint x: 464, startPoint y: 253, endPoint x: 432, endPoint y: 225, distance: 42.6
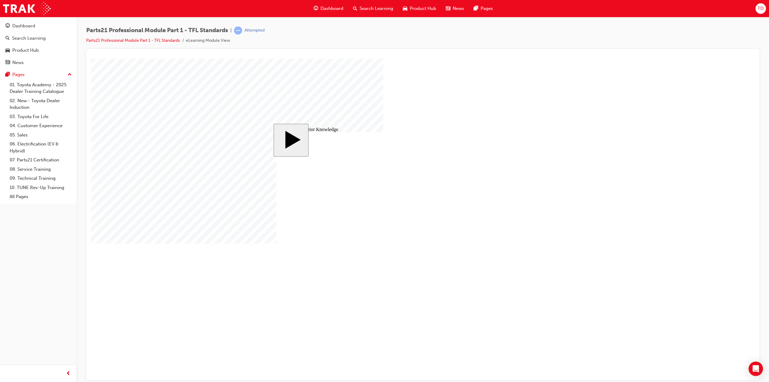
drag, startPoint x: 370, startPoint y: 255, endPoint x: 400, endPoint y: 252, distance: 30.2
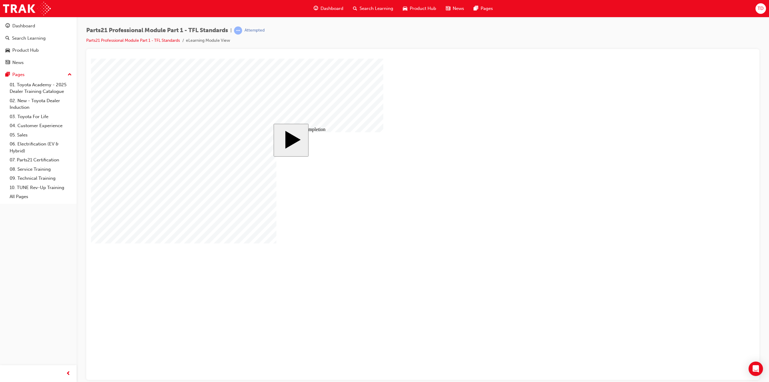
drag, startPoint x: 413, startPoint y: 197, endPoint x: 365, endPoint y: 248, distance: 70.2
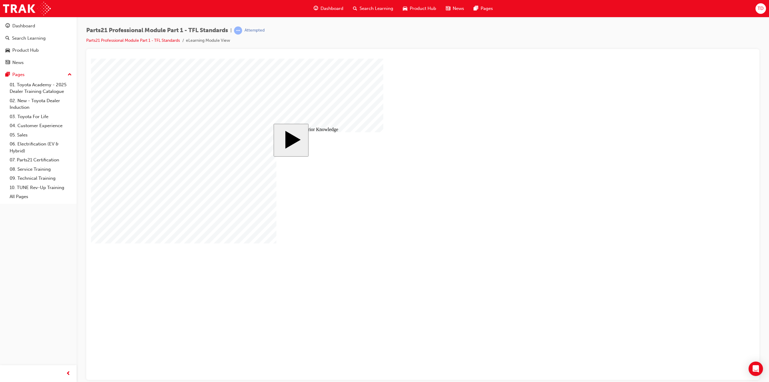
drag, startPoint x: 439, startPoint y: 231, endPoint x: 442, endPoint y: 230, distance: 3.4
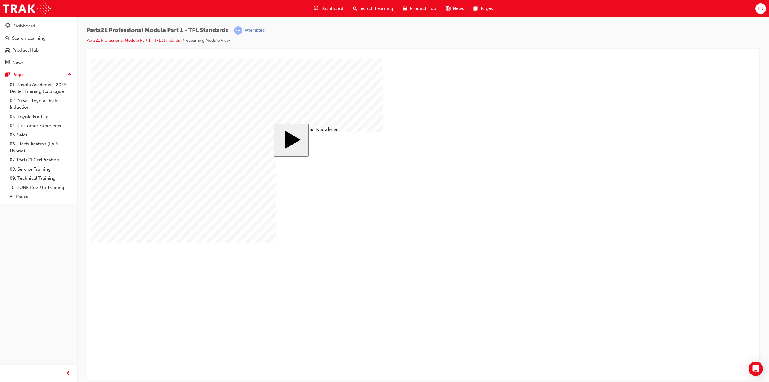
click at [617, 137] on body "slide: Activate Prior Knowledge MENU Rectangle 6 HELP Rectangle 6 EXIT Rectangl…" at bounding box center [423, 218] width 664 height 321
click at [695, 154] on body "slide: Activate Prior Knowledge MENU Rectangle 6 HELP Rectangle 6 EXIT Rectangl…" at bounding box center [423, 218] width 664 height 321
